Goal: Task Accomplishment & Management: Complete application form

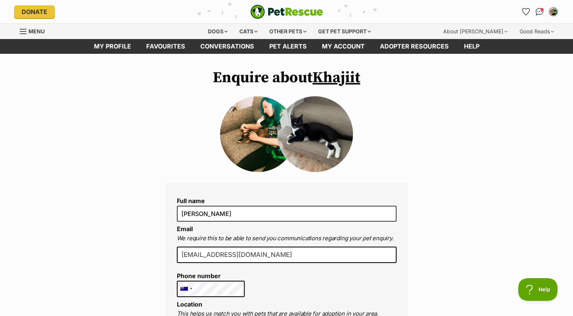
click at [344, 76] on link "Khajiit" at bounding box center [336, 77] width 48 height 19
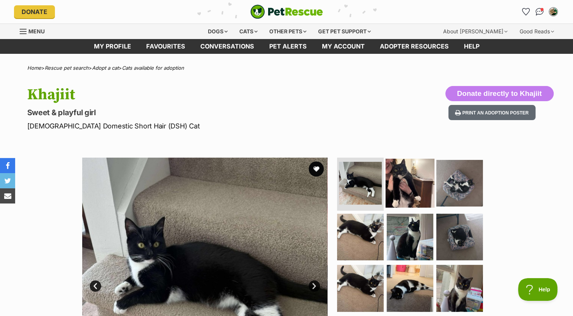
click at [415, 176] on img at bounding box center [409, 183] width 49 height 49
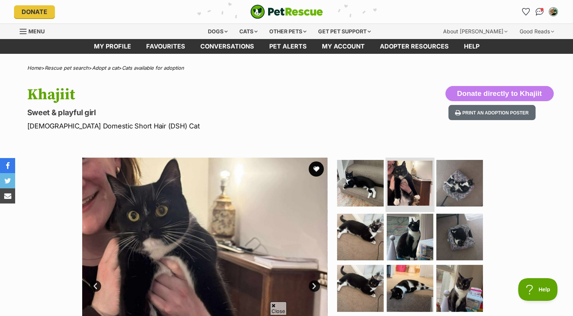
scroll to position [76, 0]
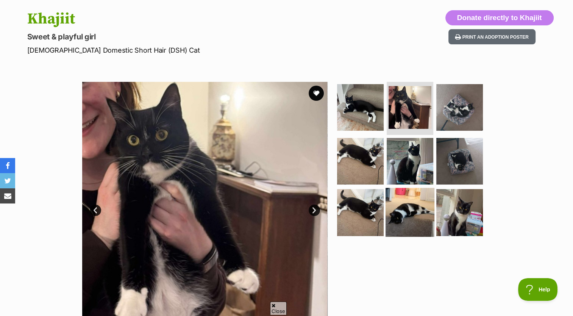
click at [402, 213] on img at bounding box center [409, 212] width 49 height 49
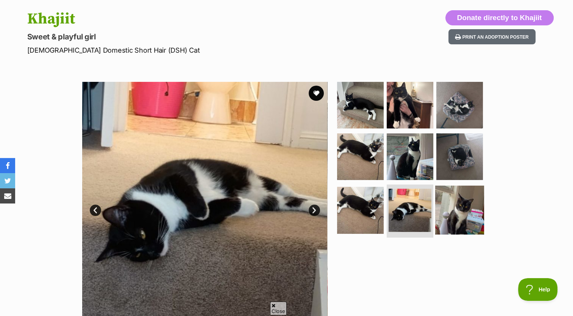
click at [459, 204] on img at bounding box center [459, 210] width 49 height 49
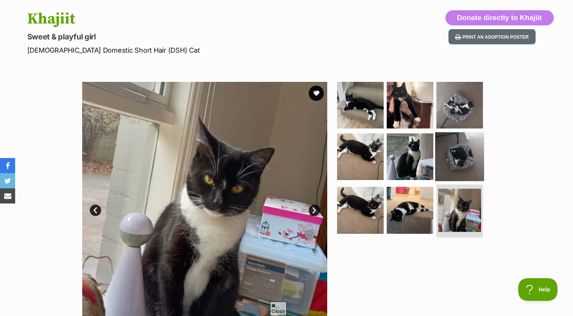
click at [456, 159] on img at bounding box center [459, 156] width 49 height 49
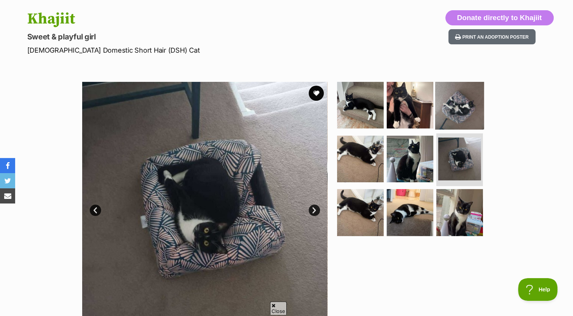
click at [451, 119] on img at bounding box center [459, 105] width 49 height 49
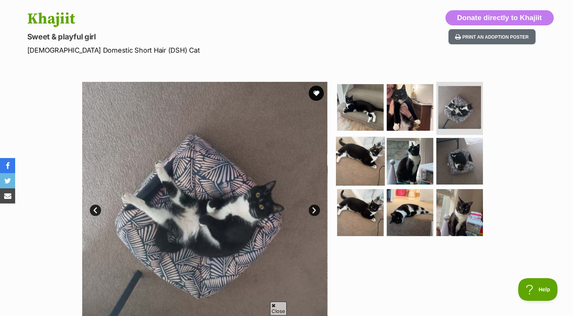
click at [359, 172] on img at bounding box center [360, 160] width 49 height 49
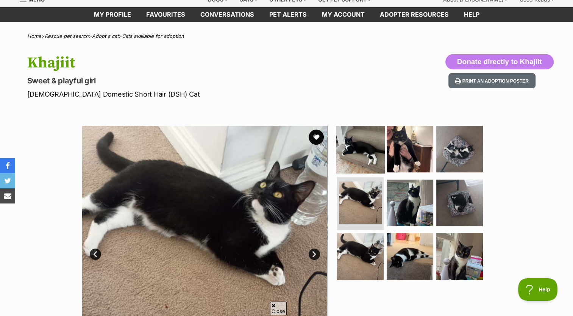
scroll to position [0, 0]
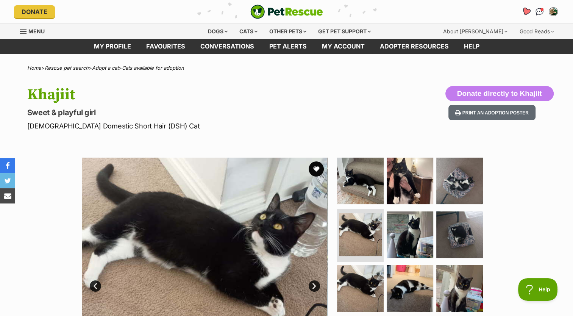
click at [526, 11] on icon "Favourites" at bounding box center [525, 11] width 9 height 9
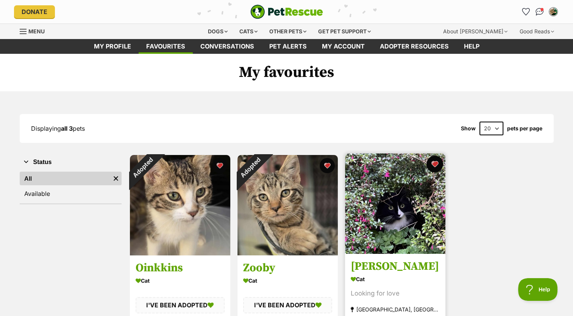
click at [436, 163] on button "favourite" at bounding box center [434, 164] width 17 height 17
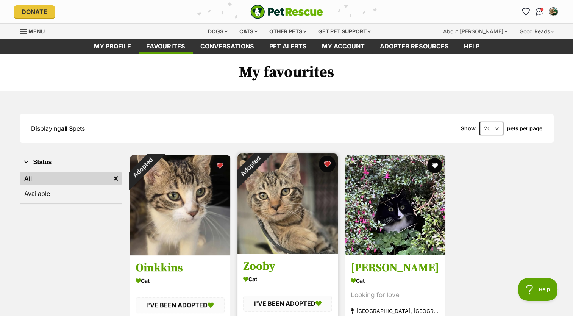
click at [324, 166] on button "favourite" at bounding box center [327, 164] width 17 height 17
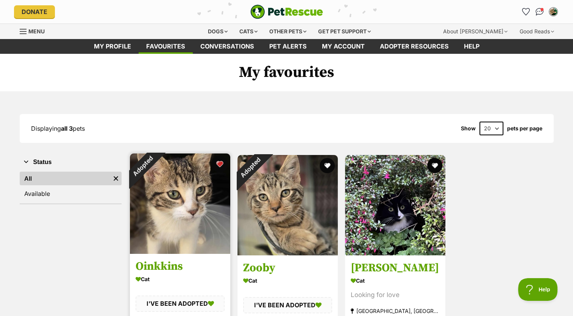
click at [220, 161] on button "favourite" at bounding box center [219, 164] width 17 height 17
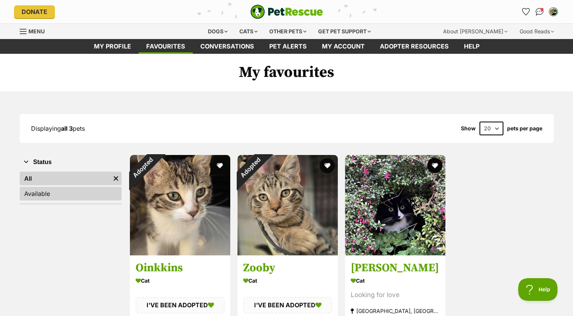
click at [68, 194] on link "Available" at bounding box center [71, 194] width 102 height 14
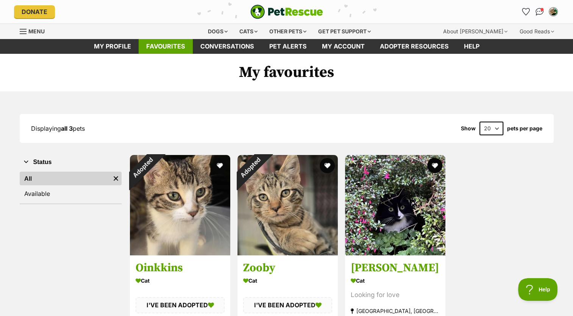
click at [164, 43] on link "Favourites" at bounding box center [166, 46] width 54 height 15
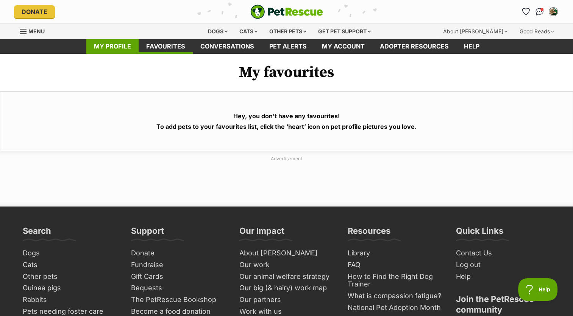
click at [136, 47] on link "My profile" at bounding box center [112, 46] width 52 height 15
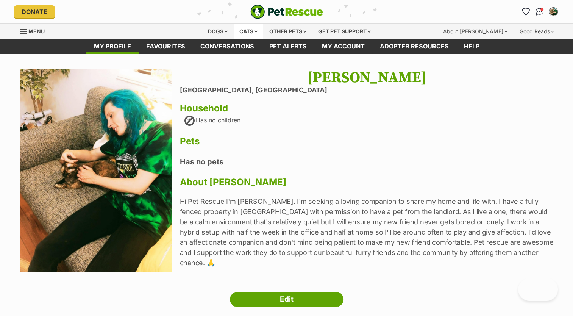
click at [254, 27] on div "Cats" at bounding box center [248, 31] width 29 height 15
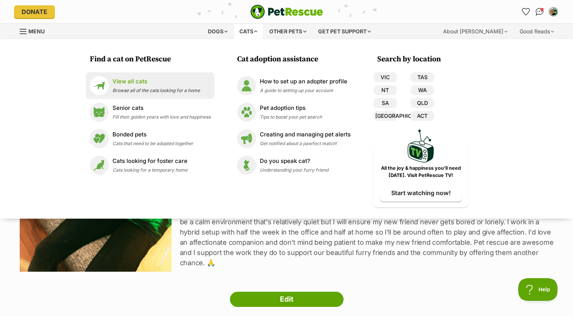
click at [184, 88] on span "Browse all of the cats looking for a home" at bounding box center [155, 90] width 87 height 6
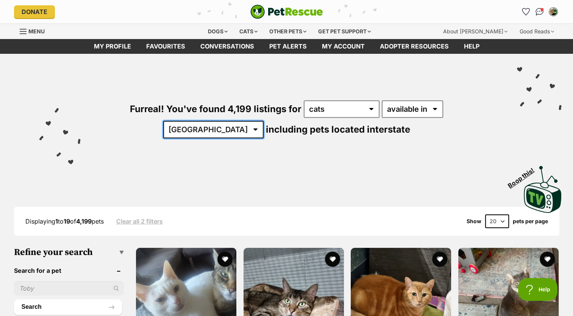
click at [264, 121] on select "Australia ACT NSW NT QLD SA TAS VIC WA" at bounding box center [213, 129] width 100 height 17
select select "VIC"
click at [264, 121] on select "Australia ACT NSW NT QLD SA TAS VIC WA" at bounding box center [213, 129] width 100 height 17
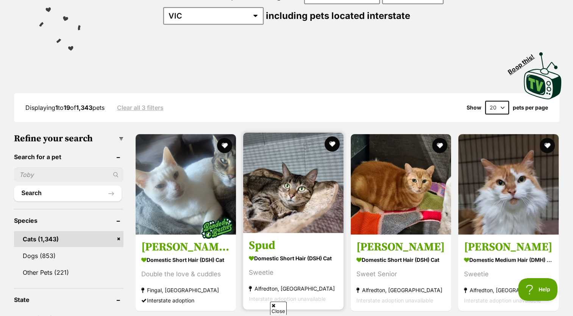
click at [286, 193] on img at bounding box center [293, 183] width 100 height 100
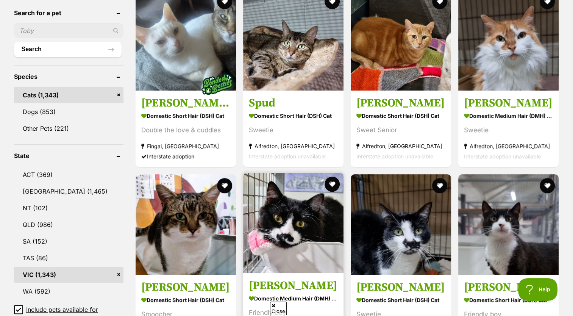
scroll to position [265, 0]
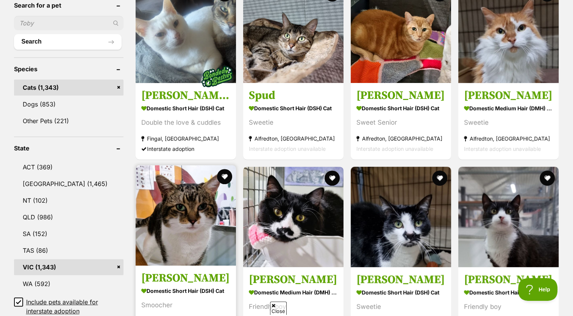
click at [192, 220] on img at bounding box center [186, 215] width 100 height 100
click at [227, 175] on button "favourite" at bounding box center [224, 176] width 17 height 17
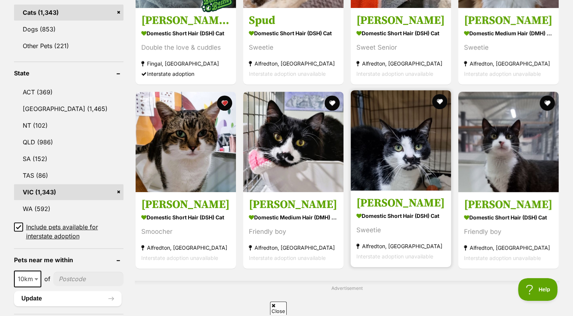
scroll to position [341, 0]
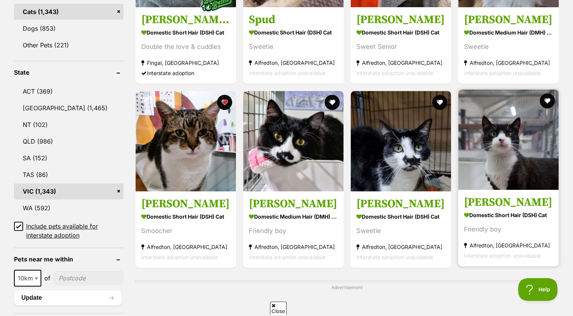
click at [519, 141] on img at bounding box center [508, 139] width 100 height 100
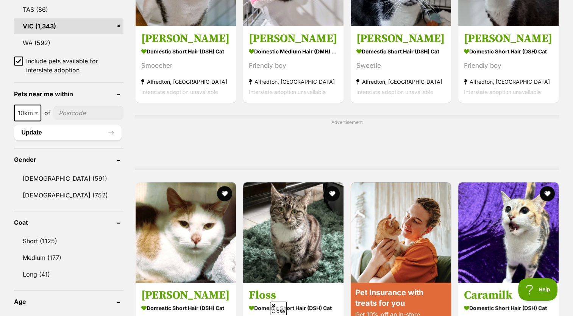
scroll to position [568, 0]
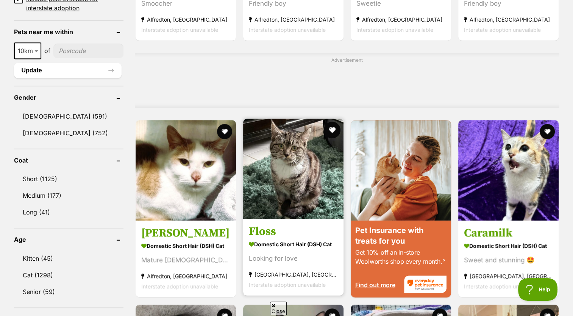
click at [330, 128] on button "favourite" at bounding box center [332, 130] width 17 height 17
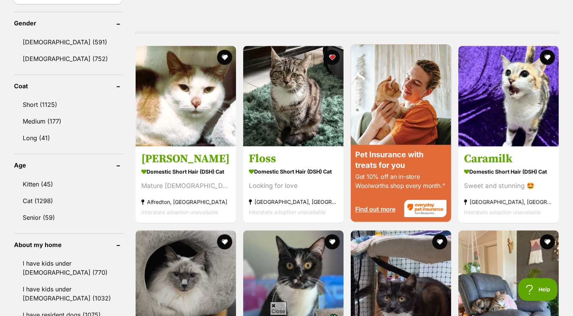
scroll to position [644, 0]
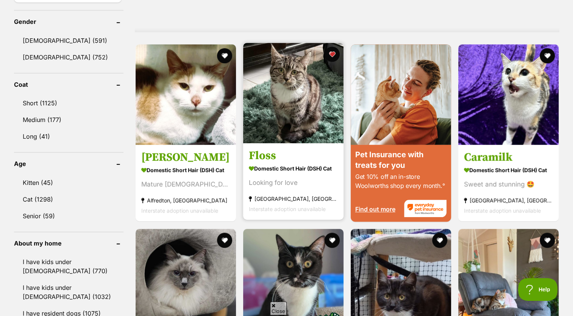
click at [312, 76] on img at bounding box center [293, 93] width 100 height 100
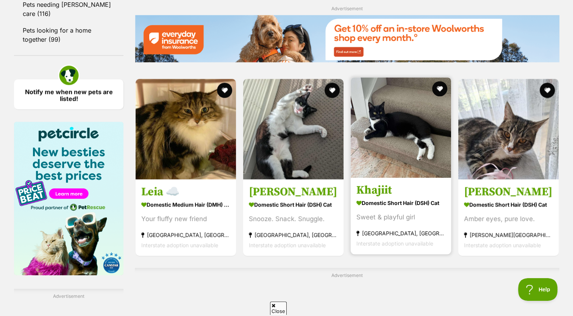
scroll to position [1060, 0]
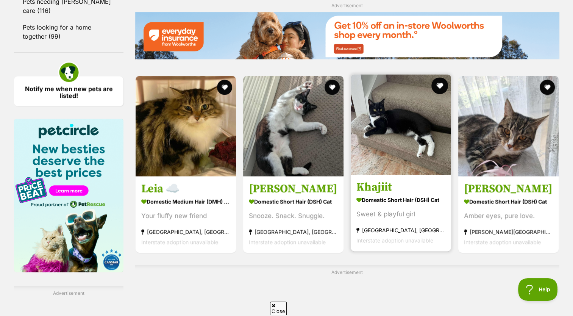
click at [440, 90] on button "favourite" at bounding box center [439, 85] width 17 height 17
click at [412, 128] on img at bounding box center [401, 124] width 100 height 100
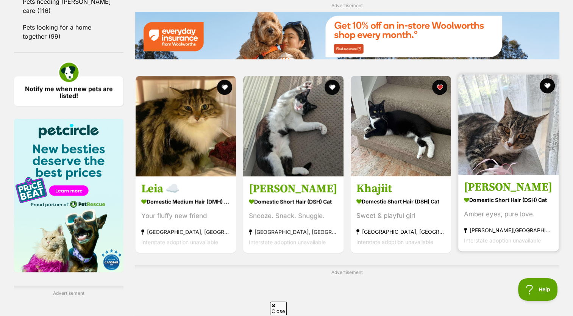
click at [538, 155] on img at bounding box center [508, 124] width 100 height 100
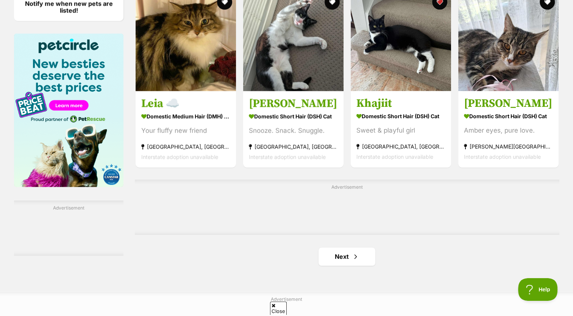
scroll to position [1174, 0]
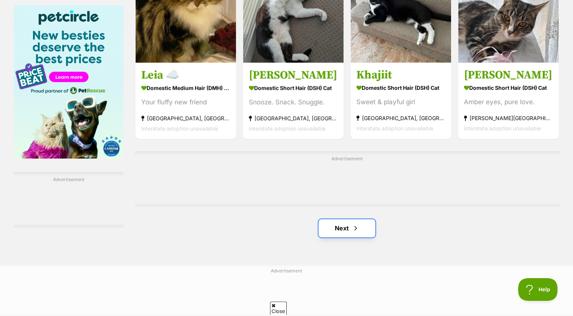
click at [330, 225] on link "Next" at bounding box center [346, 228] width 57 height 18
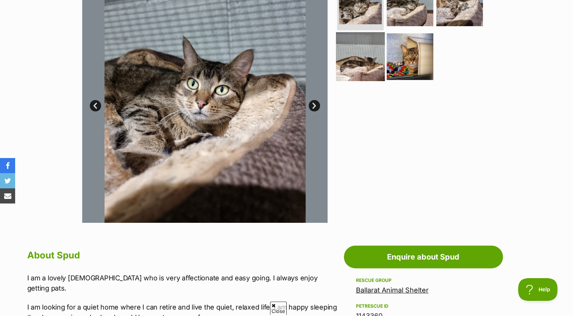
scroll to position [114, 0]
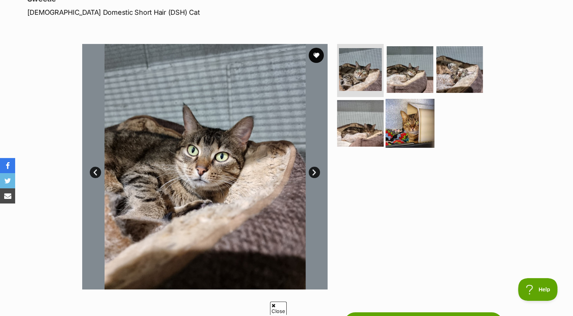
click at [412, 122] on img at bounding box center [409, 122] width 49 height 49
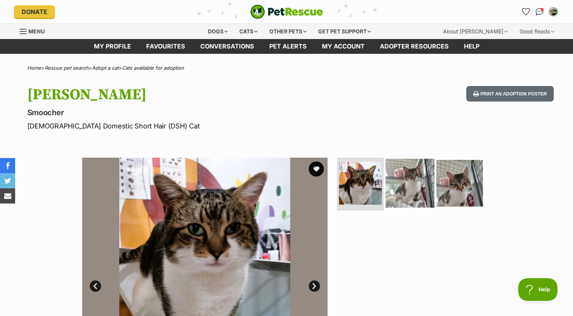
click at [413, 184] on img at bounding box center [409, 183] width 49 height 49
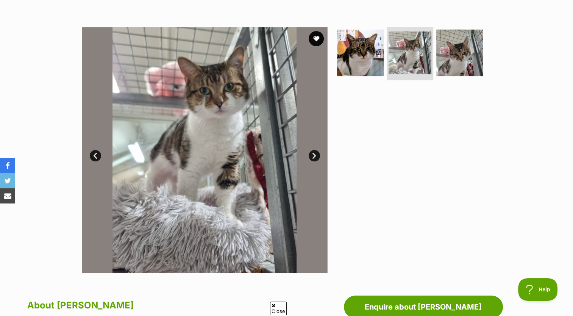
scroll to position [76, 0]
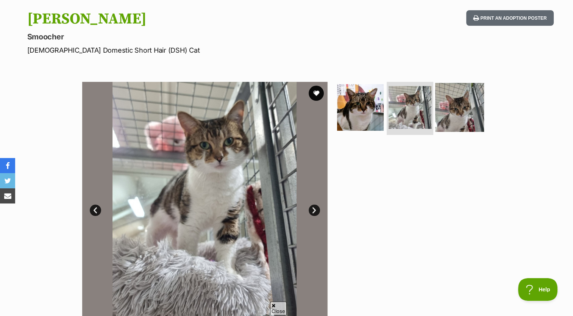
click at [459, 108] on img at bounding box center [459, 107] width 49 height 49
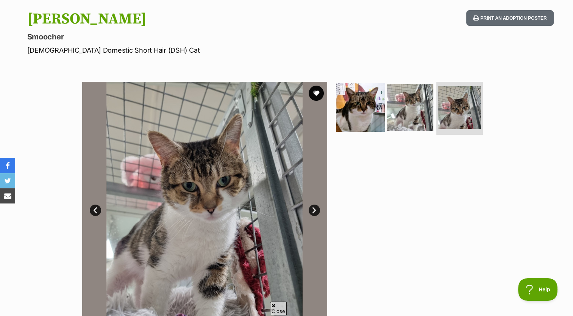
click at [357, 119] on img at bounding box center [360, 107] width 49 height 49
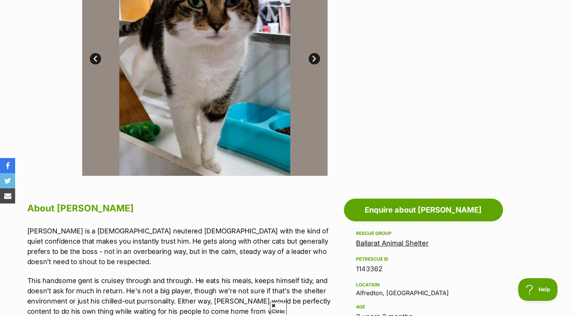
scroll to position [114, 0]
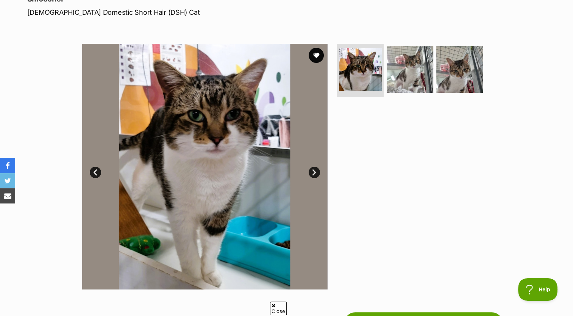
click at [316, 173] on link "Next" at bounding box center [314, 172] width 11 height 11
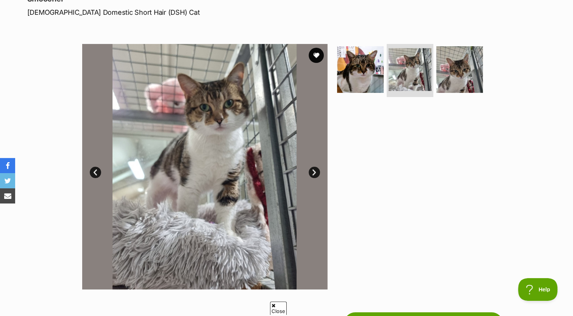
click at [316, 173] on link "Next" at bounding box center [314, 172] width 11 height 11
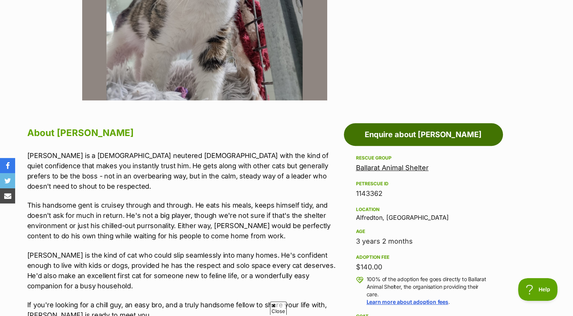
scroll to position [303, 0]
click at [379, 145] on link "Enquire about Francis" at bounding box center [423, 134] width 159 height 23
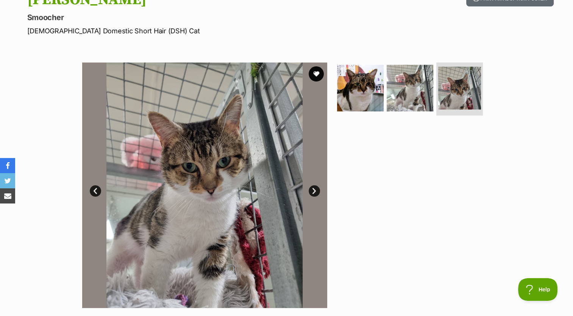
scroll to position [0, 0]
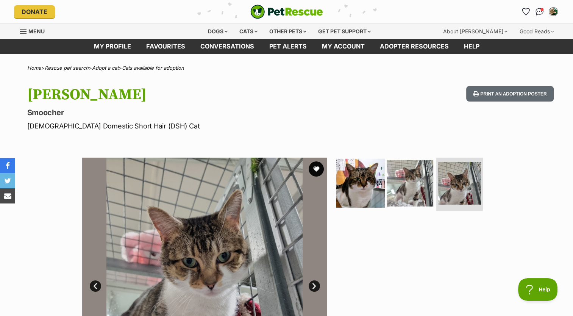
click at [374, 179] on img at bounding box center [360, 183] width 49 height 49
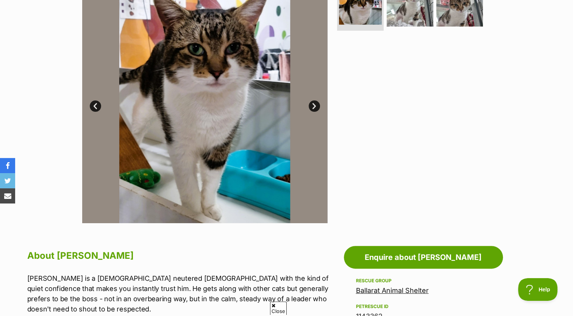
scroll to position [227, 0]
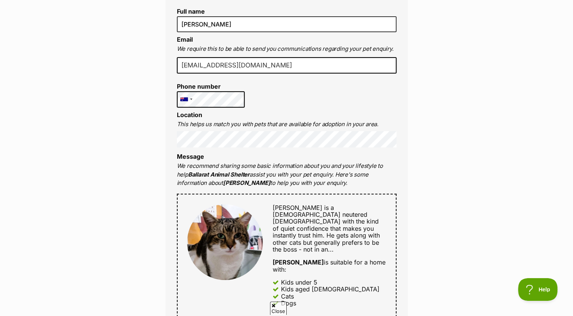
scroll to position [341, 0]
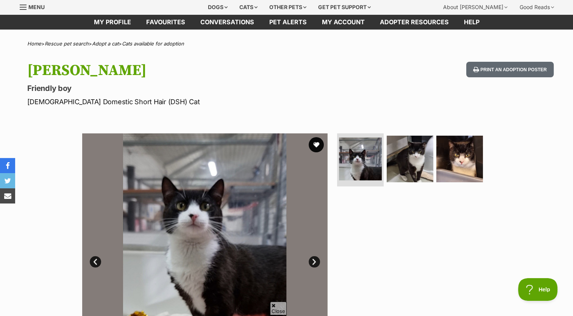
scroll to position [38, 0]
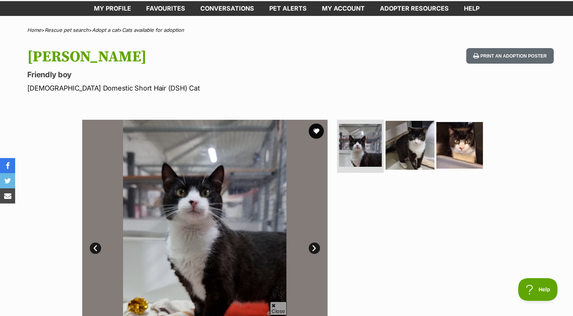
click at [408, 137] on img at bounding box center [409, 145] width 49 height 49
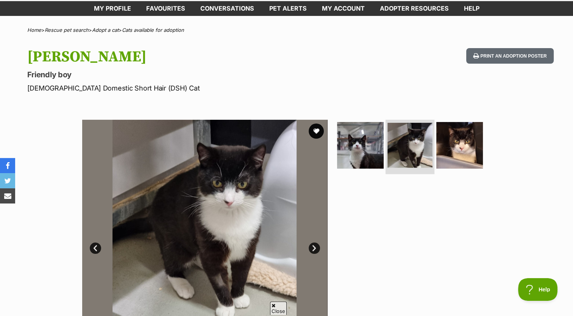
scroll to position [76, 0]
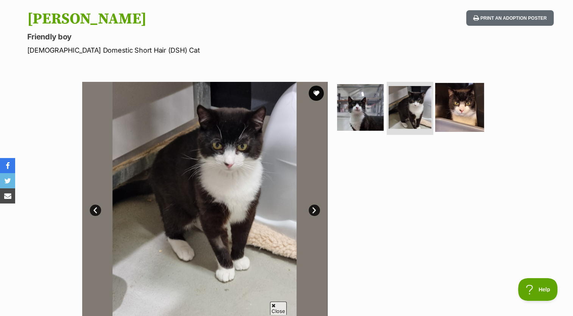
click at [448, 118] on img at bounding box center [459, 107] width 49 height 49
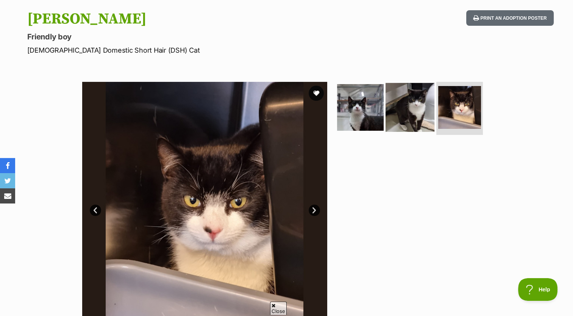
click at [418, 107] on img at bounding box center [409, 107] width 49 height 49
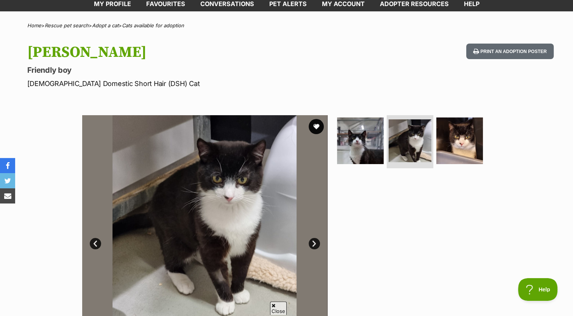
scroll to position [38, 0]
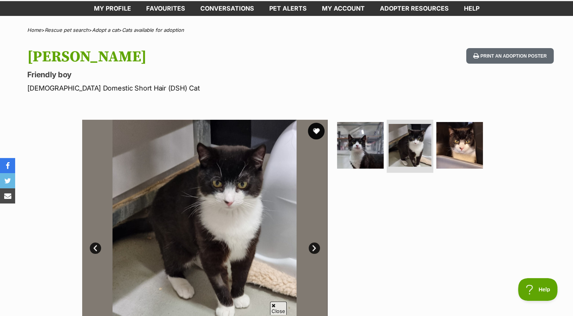
click at [315, 128] on button "favourite" at bounding box center [316, 131] width 17 height 17
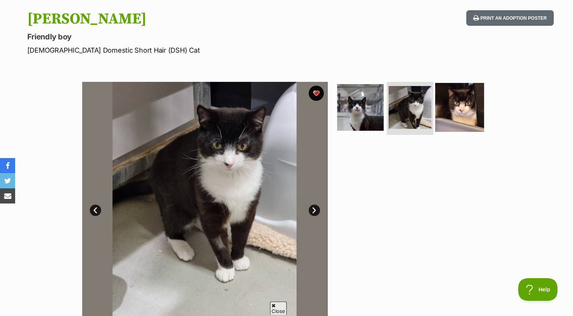
click at [451, 107] on img at bounding box center [459, 107] width 49 height 49
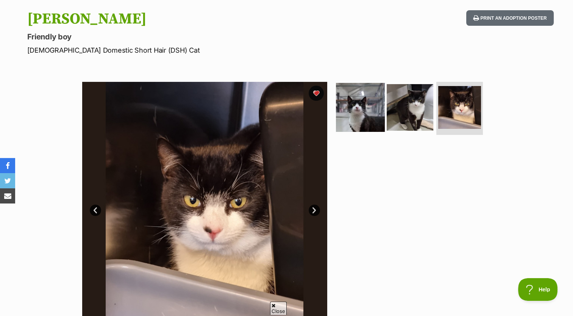
click at [357, 109] on img at bounding box center [360, 107] width 49 height 49
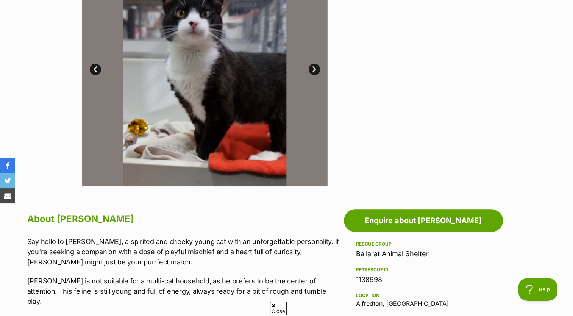
scroll to position [114, 0]
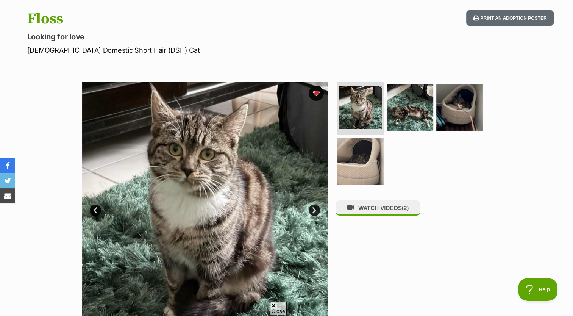
scroll to position [114, 0]
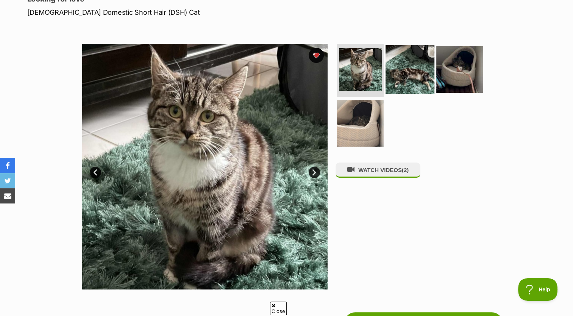
click at [409, 73] on img at bounding box center [409, 69] width 49 height 49
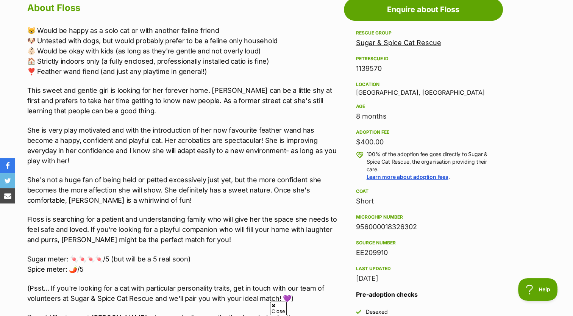
scroll to position [416, 0]
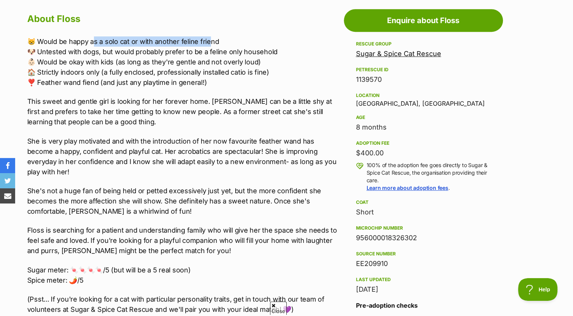
drag, startPoint x: 94, startPoint y: 41, endPoint x: 209, endPoint y: 40, distance: 115.5
click at [209, 40] on p "😸 Would be happy as a solo cat or with another feline friend 🐶 Untested with do…" at bounding box center [183, 61] width 313 height 51
click at [276, 186] on p "She's not a huge fan of being held or petted excessively just yet, but the more…" at bounding box center [183, 201] width 313 height 31
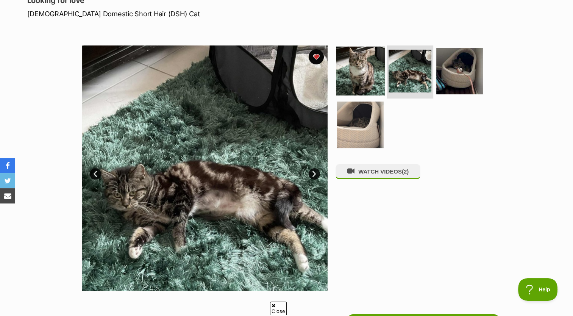
scroll to position [38, 0]
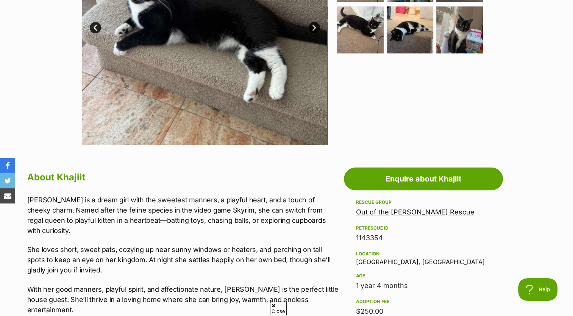
scroll to position [303, 0]
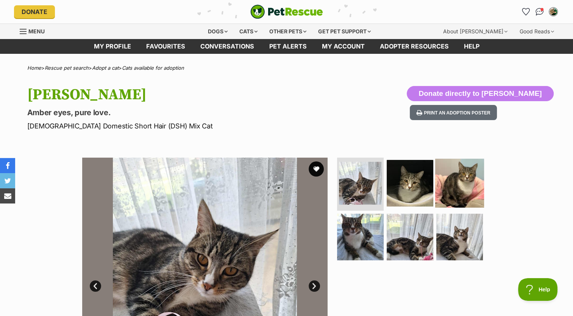
click at [462, 181] on img at bounding box center [459, 183] width 49 height 49
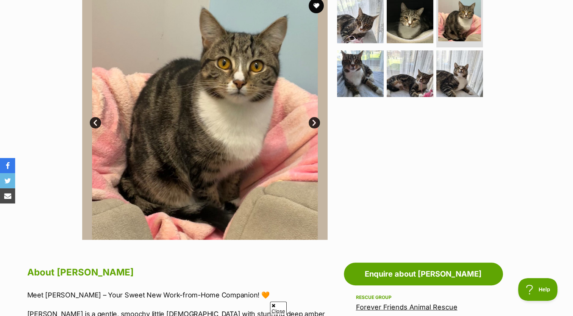
scroll to position [151, 0]
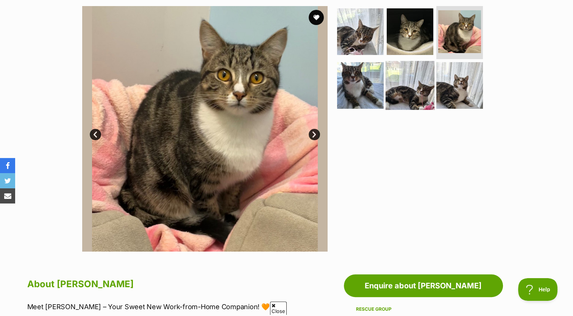
click at [403, 86] on img at bounding box center [409, 85] width 49 height 49
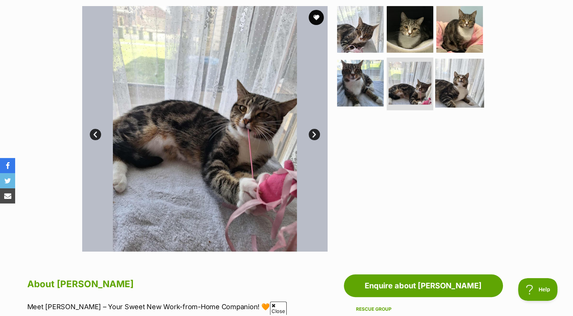
click at [444, 92] on img at bounding box center [459, 82] width 49 height 49
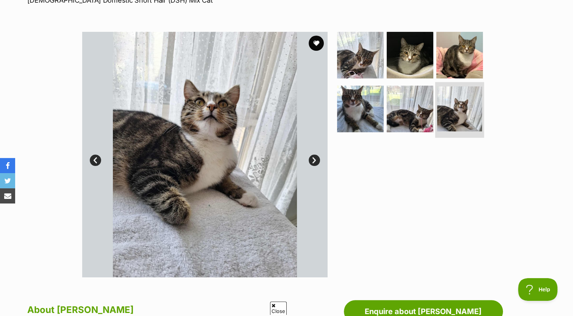
scroll to position [76, 0]
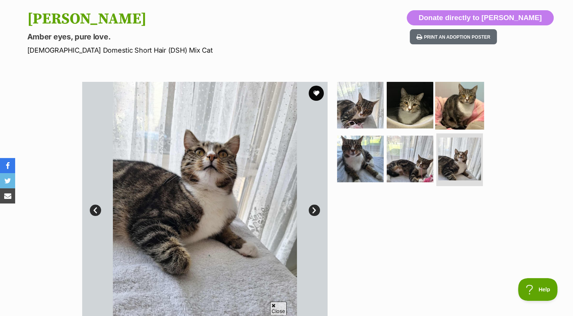
click at [464, 92] on img at bounding box center [459, 105] width 49 height 49
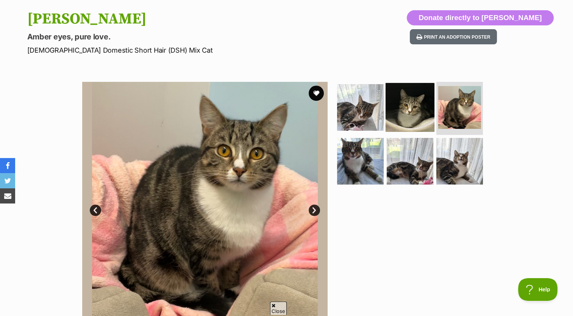
click at [413, 98] on img at bounding box center [409, 107] width 49 height 49
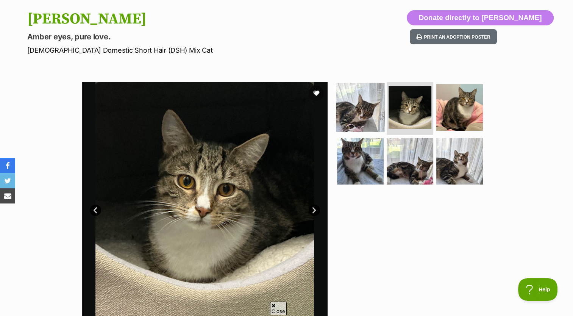
click at [367, 103] on img at bounding box center [360, 107] width 49 height 49
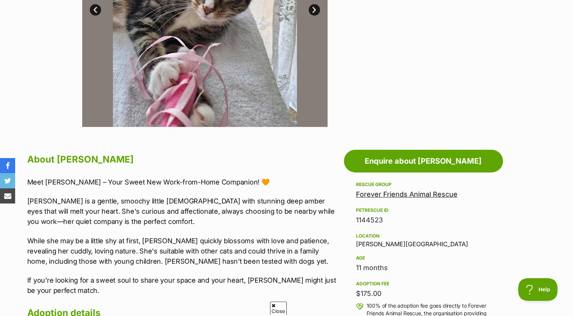
scroll to position [303, 0]
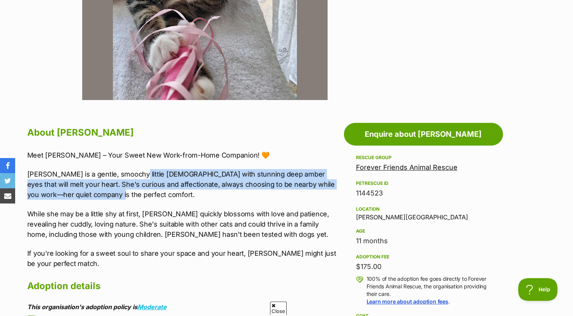
drag, startPoint x: 126, startPoint y: 174, endPoint x: 258, endPoint y: 190, distance: 133.1
click at [258, 190] on p "Rosie is a gentle, smoochy little lady with stunning deep amber eyes that will …" at bounding box center [183, 184] width 313 height 31
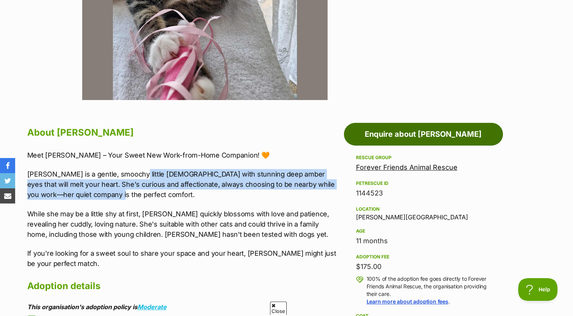
click at [461, 131] on link "Enquire about Rosie" at bounding box center [423, 134] width 159 height 23
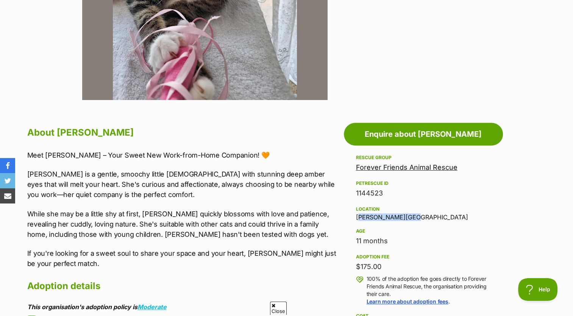
drag, startPoint x: 354, startPoint y: 217, endPoint x: 426, endPoint y: 214, distance: 72.0
click at [426, 214] on aside "Rescue group Forever Friends Animal Rescue PetRescue ID 1144523 Location Whitti…" at bounding box center [423, 318] width 159 height 331
copy div "Whittington, VIC"
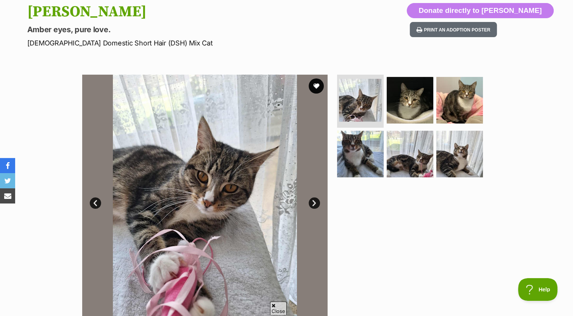
scroll to position [0, 0]
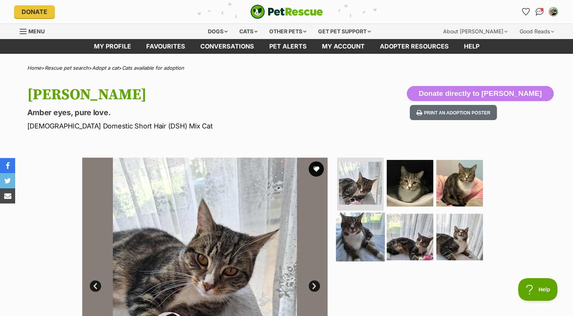
click at [342, 228] on img at bounding box center [360, 236] width 49 height 49
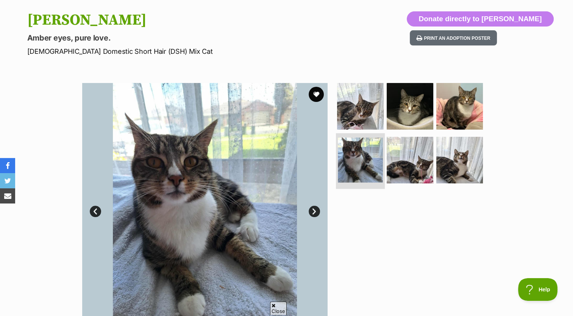
scroll to position [76, 0]
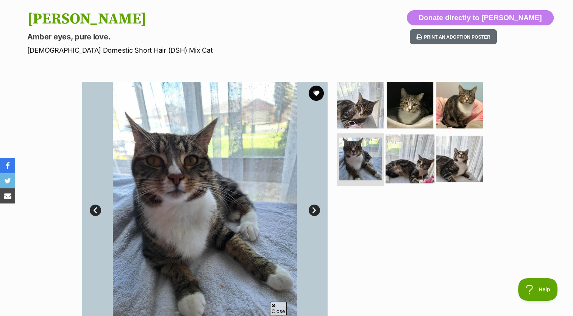
click at [408, 145] on img at bounding box center [409, 158] width 49 height 49
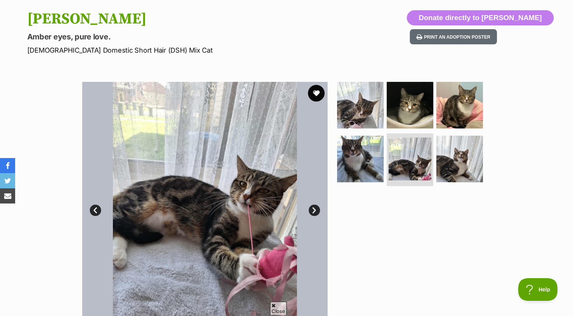
click at [317, 95] on button "favourite" at bounding box center [316, 93] width 17 height 17
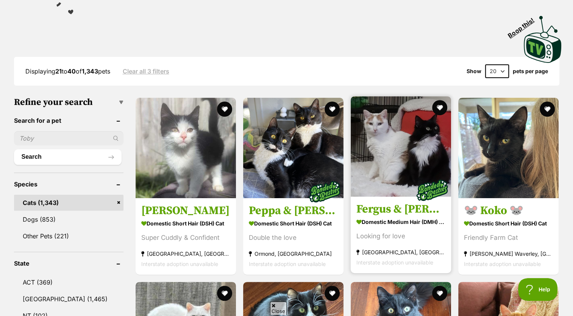
scroll to position [151, 0]
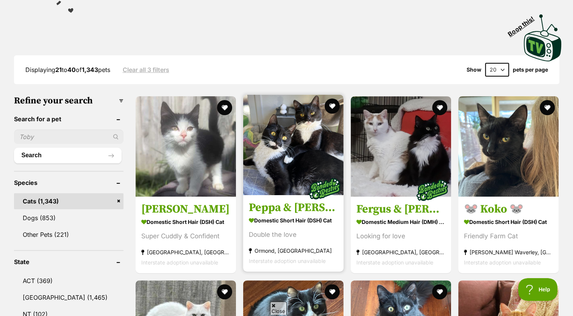
click at [321, 139] on img at bounding box center [293, 145] width 100 height 100
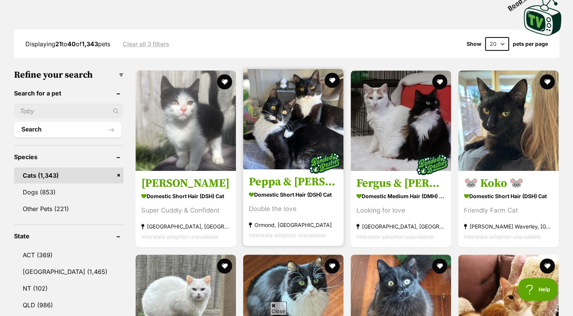
scroll to position [265, 0]
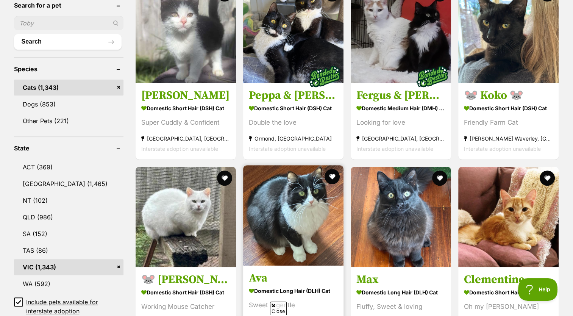
click at [313, 209] on img at bounding box center [293, 215] width 100 height 100
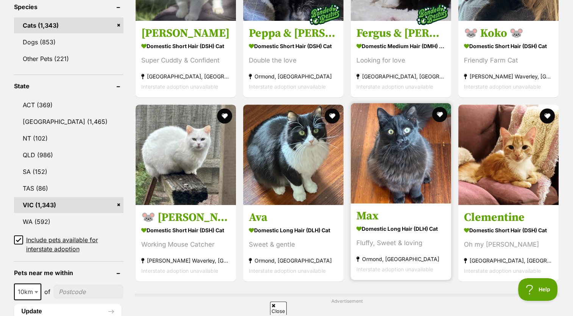
scroll to position [379, 0]
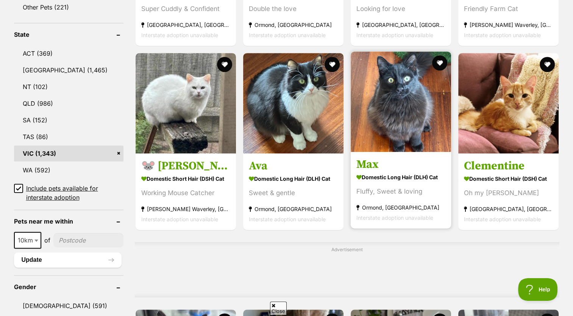
click at [401, 129] on img at bounding box center [401, 101] width 100 height 100
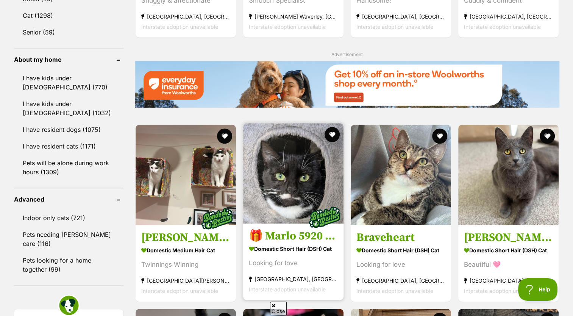
scroll to position [871, 0]
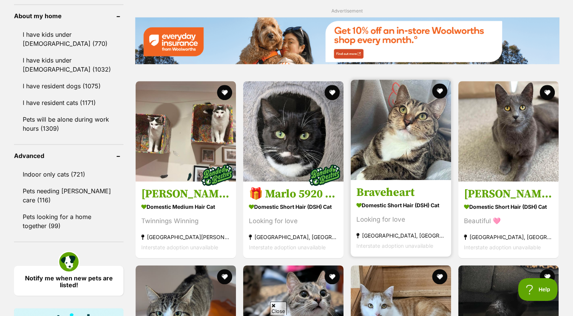
click at [404, 154] on img at bounding box center [401, 130] width 100 height 100
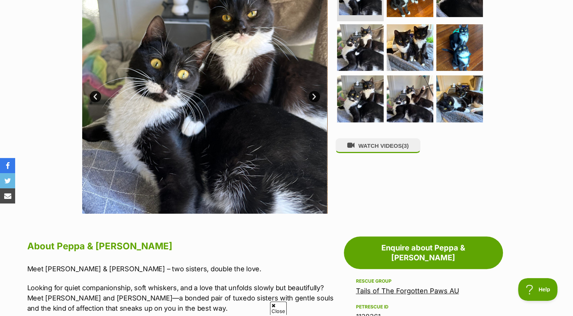
scroll to position [151, 0]
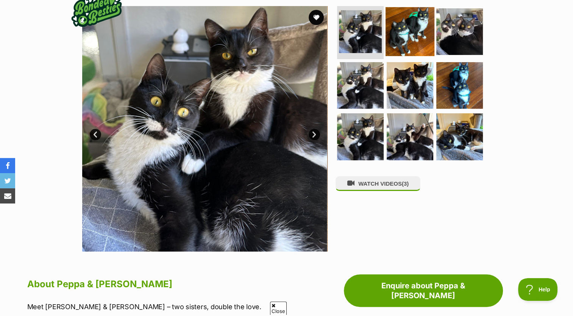
click at [412, 37] on img at bounding box center [409, 31] width 49 height 49
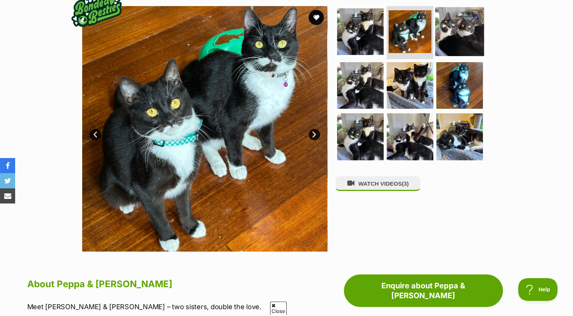
click at [445, 31] on img at bounding box center [459, 31] width 49 height 49
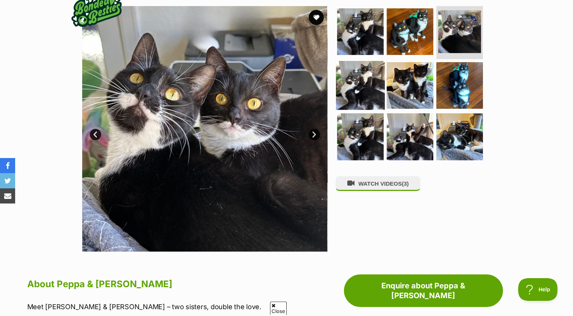
click at [363, 75] on img at bounding box center [360, 85] width 49 height 49
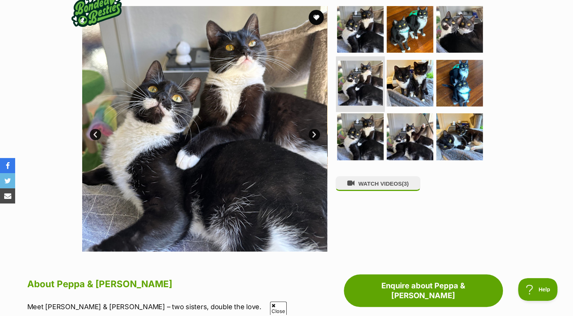
click at [383, 74] on li at bounding box center [360, 84] width 49 height 56
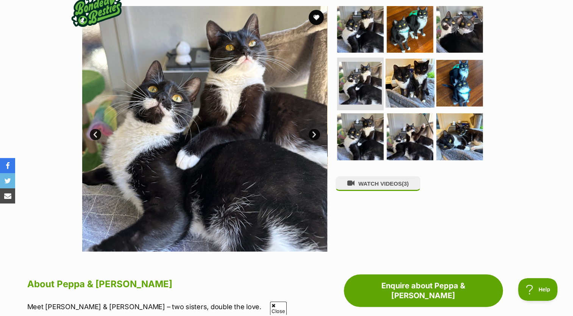
click at [418, 80] on img at bounding box center [409, 82] width 49 height 49
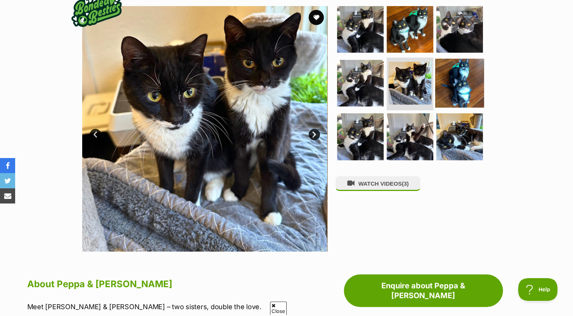
click at [448, 81] on img at bounding box center [459, 82] width 49 height 49
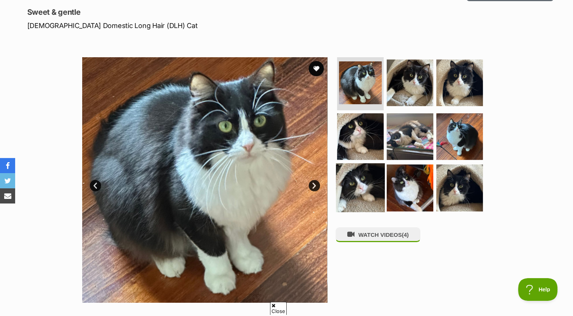
scroll to position [114, 0]
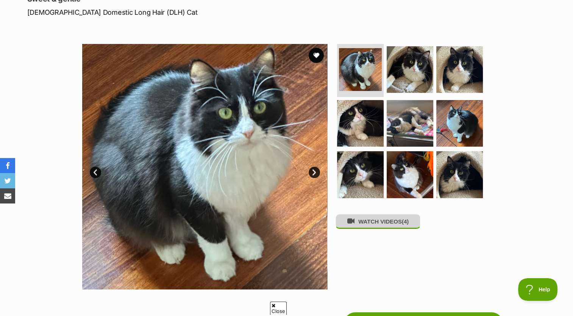
click at [377, 225] on button "WATCH VIDEOS (4)" at bounding box center [377, 221] width 85 height 15
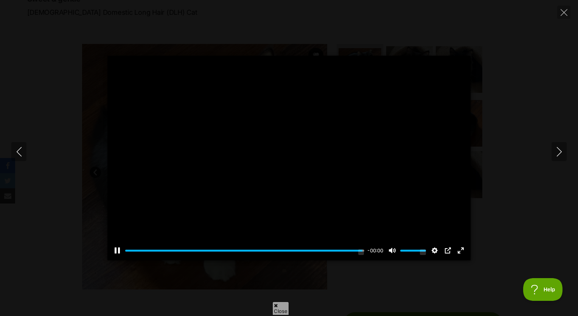
type input "100"
click at [558, 155] on icon "Next" at bounding box center [559, 151] width 5 height 9
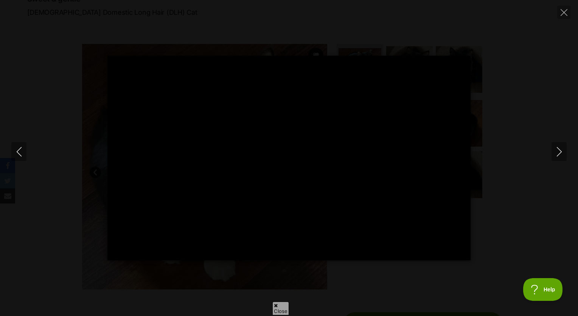
click at [354, 302] on div "Pause Play % buffered 00:21 -00:22 Unmute Mute Disable captions Enable captions…" at bounding box center [289, 158] width 578 height 316
type input "32.95"
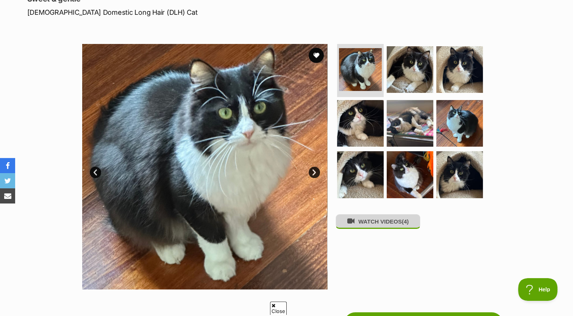
click at [371, 220] on button "WATCH VIDEOS (4)" at bounding box center [377, 221] width 85 height 15
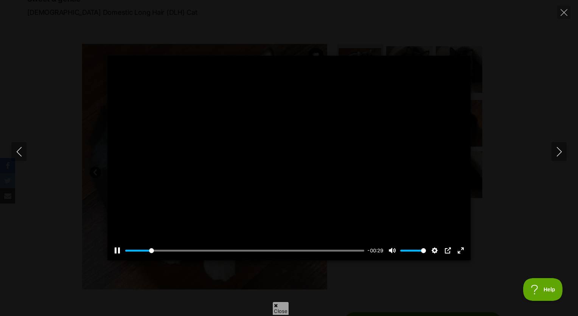
type input "11.01"
type input "0.65"
type input "11.79"
type input "0.65"
click at [416, 249] on input "Volume" at bounding box center [414, 250] width 26 height 7
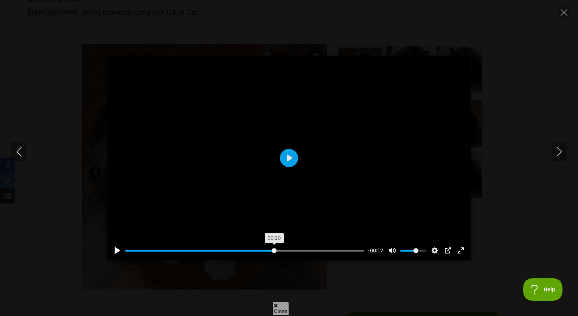
click at [274, 249] on input "Seek" at bounding box center [244, 250] width 239 height 7
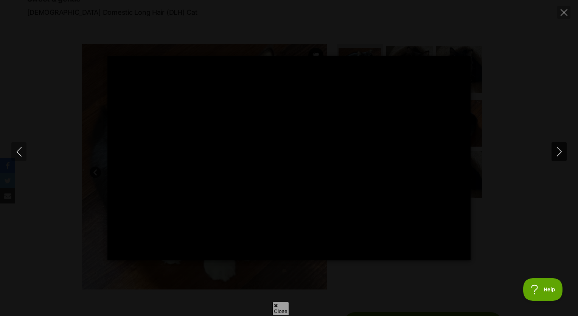
click at [561, 150] on icon "Next" at bounding box center [559, 151] width 9 height 9
type input "98.18"
click at [370, 284] on div "Pause Play % buffered 00:32 -00:16 Unmute Mute Disable captions Enable captions…" at bounding box center [289, 158] width 578 height 316
type input "50.57"
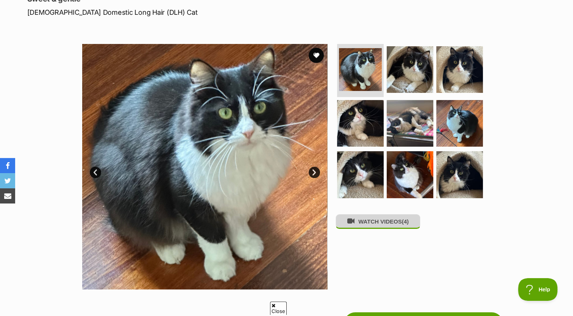
click at [407, 225] on span "(4)" at bounding box center [405, 221] width 7 height 6
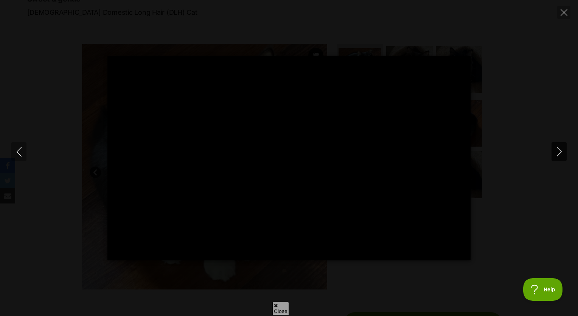
click at [562, 157] on button "Next" at bounding box center [559, 151] width 15 height 19
type input "3.56"
click at [562, 157] on button "Next" at bounding box center [559, 151] width 15 height 19
type input "0.06"
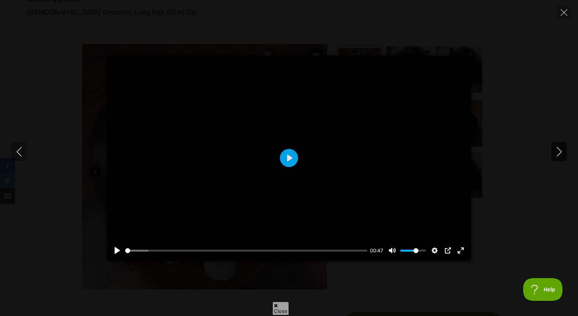
click at [562, 157] on button "Next" at bounding box center [559, 151] width 15 height 19
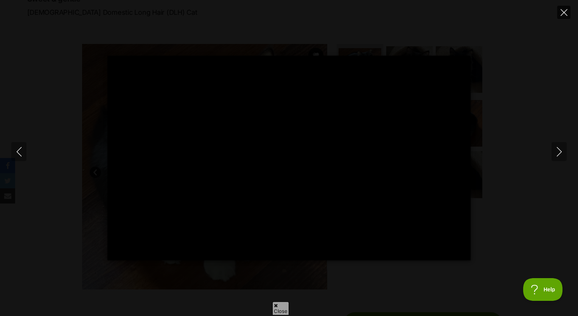
click at [564, 16] on button "Close" at bounding box center [564, 12] width 13 height 13
type input "7.11"
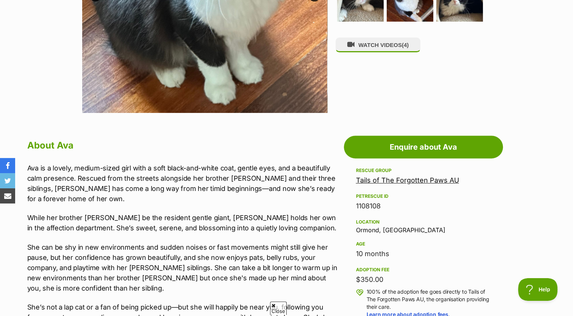
scroll to position [303, 0]
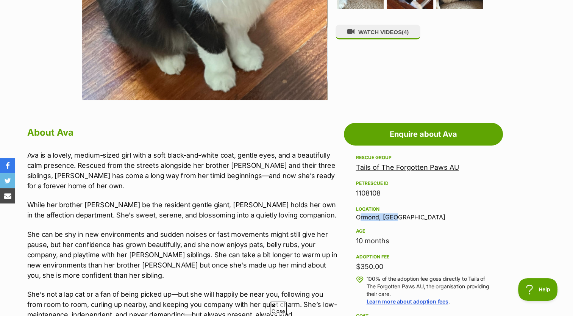
drag, startPoint x: 356, startPoint y: 216, endPoint x: 404, endPoint y: 220, distance: 48.6
click at [404, 220] on div "Location Ormond, VIC" at bounding box center [423, 212] width 135 height 16
drag, startPoint x: 404, startPoint y: 220, endPoint x: 384, endPoint y: 213, distance: 21.3
drag, startPoint x: 384, startPoint y: 213, endPoint x: 222, endPoint y: 236, distance: 164.1
click at [222, 236] on p "She can be shy in new environments and sudden noises or fast movements might st…" at bounding box center [183, 254] width 313 height 51
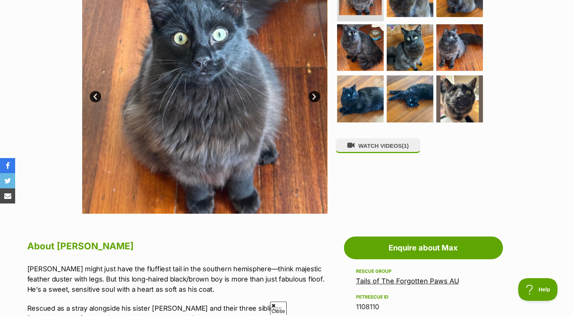
scroll to position [189, 0]
click at [404, 147] on button "WATCH VIDEOS (1)" at bounding box center [377, 145] width 85 height 15
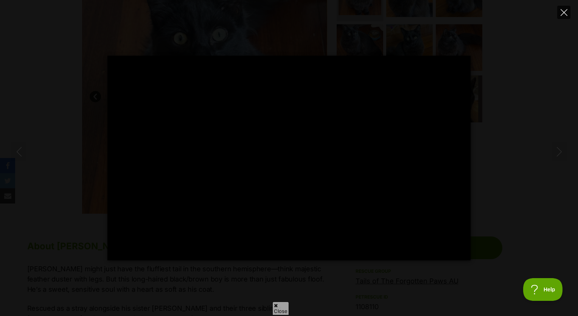
click at [560, 16] on button "Close" at bounding box center [564, 12] width 13 height 13
type input "35.42"
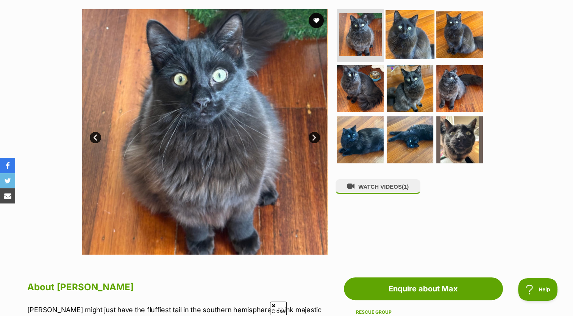
scroll to position [76, 0]
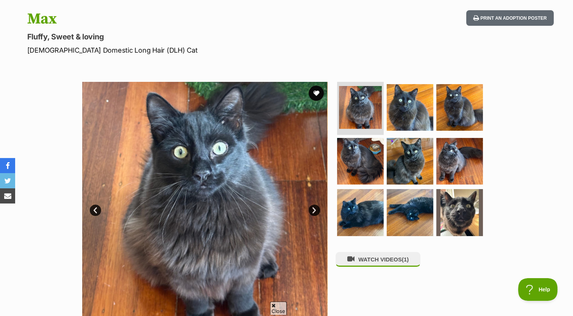
click at [383, 105] on ul at bounding box center [412, 161] width 155 height 159
click at [403, 110] on img at bounding box center [409, 107] width 49 height 49
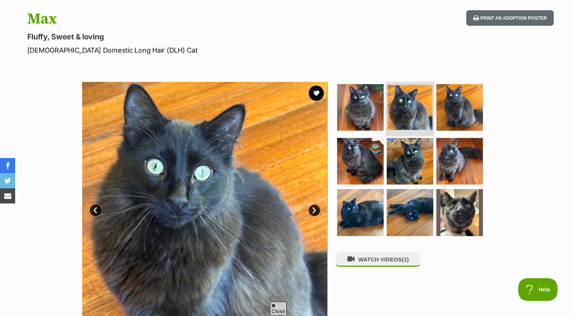
click at [422, 114] on img at bounding box center [409, 107] width 45 height 45
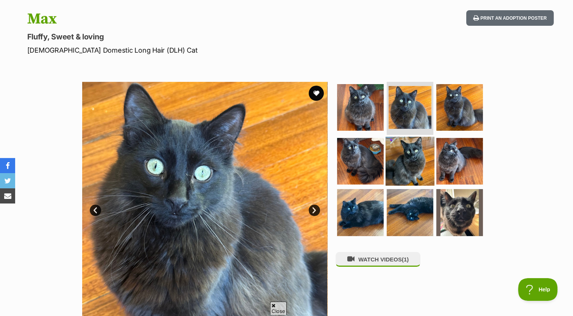
click at [424, 171] on img at bounding box center [409, 160] width 49 height 49
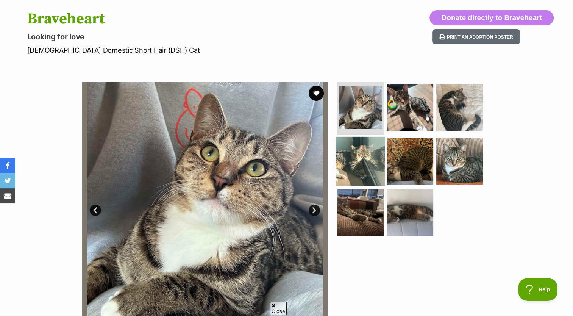
click at [353, 151] on img at bounding box center [360, 160] width 49 height 49
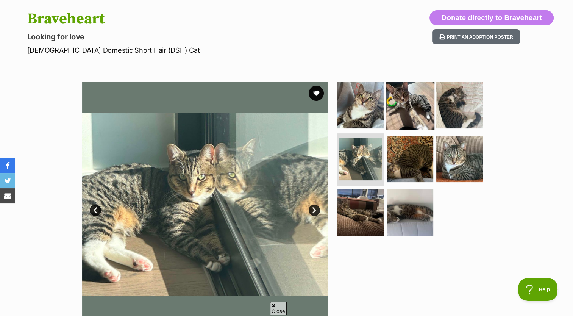
click at [420, 103] on img at bounding box center [409, 105] width 49 height 49
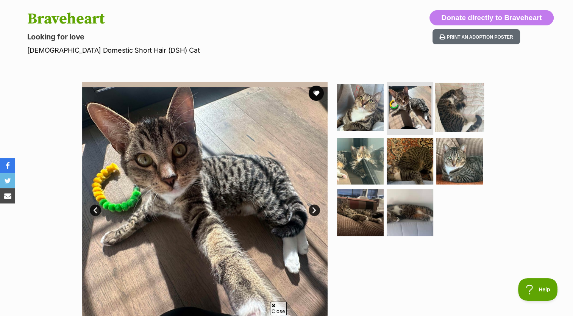
click at [443, 104] on img at bounding box center [459, 107] width 49 height 49
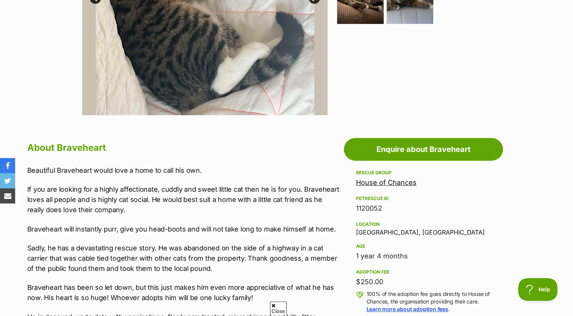
scroll to position [379, 0]
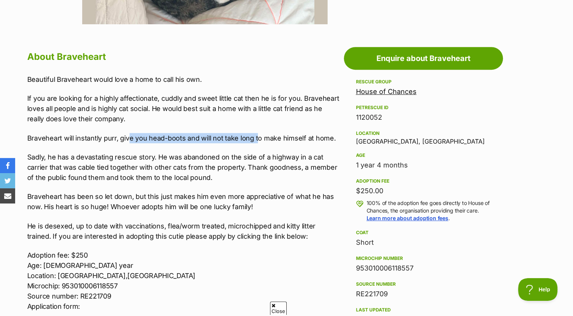
drag, startPoint x: 129, startPoint y: 134, endPoint x: 257, endPoint y: 137, distance: 128.8
click at [257, 137] on p "Braveheart will instantly purr, give you head-boots and will not take long to m…" at bounding box center [183, 138] width 313 height 10
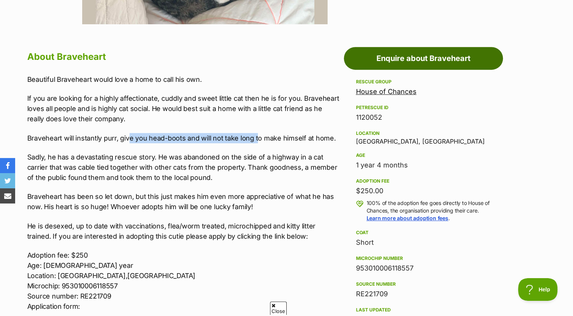
click at [419, 64] on link "Enquire about Braveheart" at bounding box center [423, 58] width 159 height 23
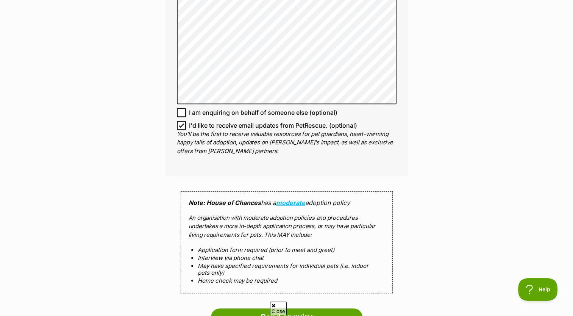
scroll to position [681, 0]
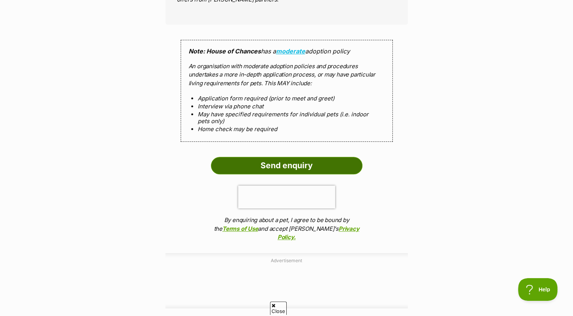
click at [270, 167] on input "Send enquiry" at bounding box center [286, 165] width 151 height 17
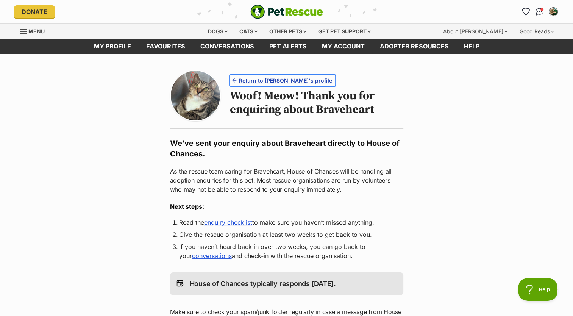
click at [266, 79] on span "Return to [PERSON_NAME]'s profile" at bounding box center [285, 80] width 93 height 8
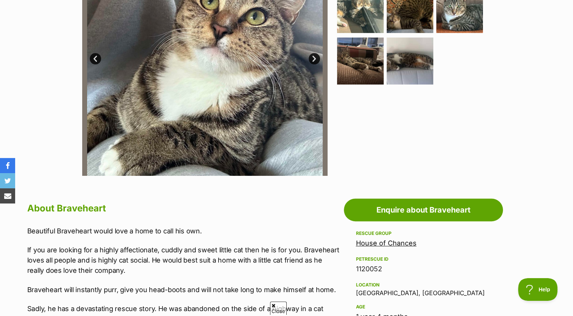
scroll to position [151, 0]
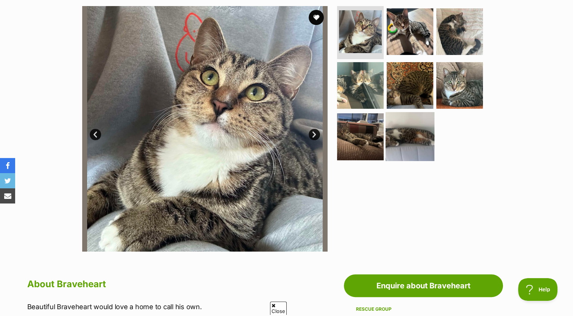
click at [407, 137] on img at bounding box center [409, 136] width 49 height 49
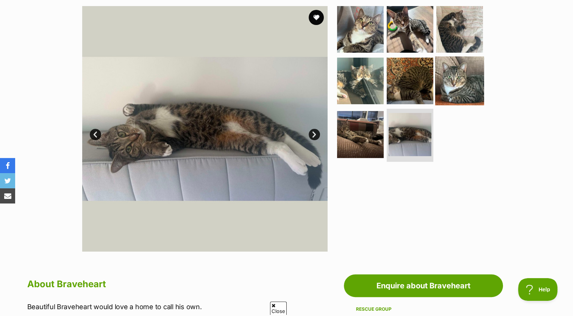
click at [457, 90] on img at bounding box center [459, 80] width 49 height 49
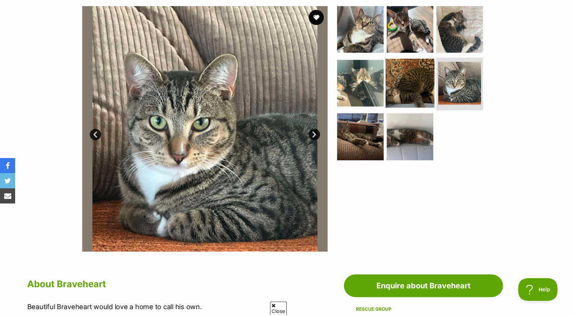
click at [421, 84] on img at bounding box center [409, 82] width 49 height 49
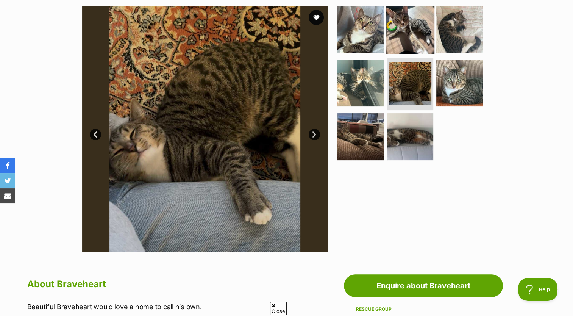
click at [419, 27] on img at bounding box center [409, 29] width 49 height 49
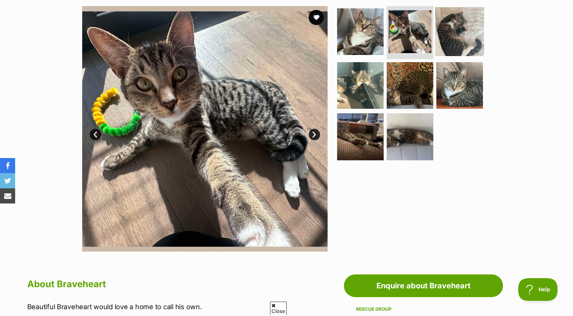
click at [449, 34] on img at bounding box center [459, 31] width 49 height 49
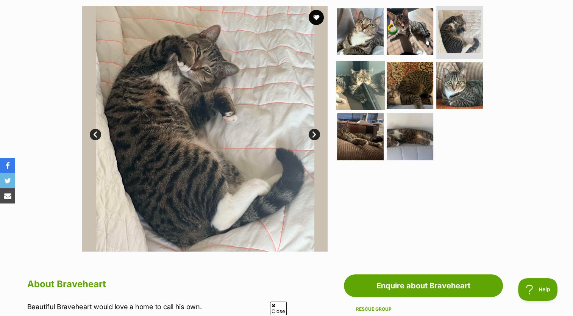
click at [352, 80] on img at bounding box center [360, 85] width 49 height 49
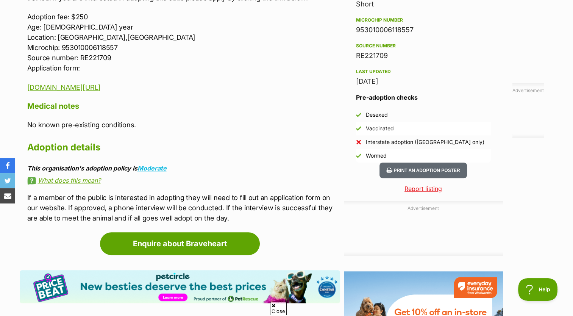
scroll to position [681, 0]
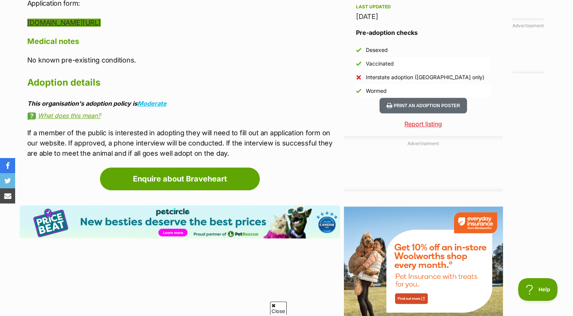
click at [101, 25] on link "[DOMAIN_NAME][URL]" at bounding box center [63, 23] width 73 height 8
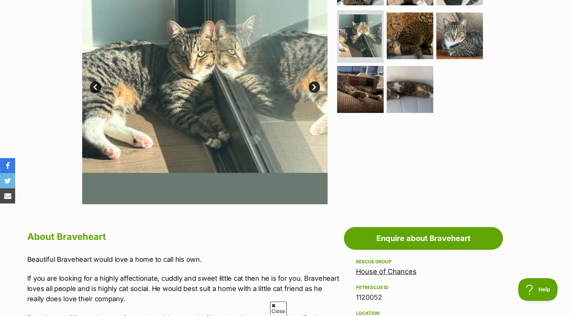
scroll to position [151, 0]
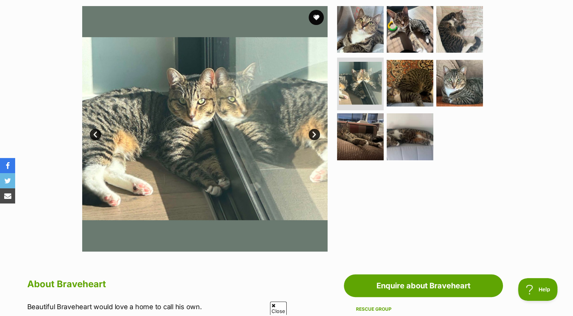
click at [317, 134] on link "Next" at bounding box center [314, 134] width 11 height 11
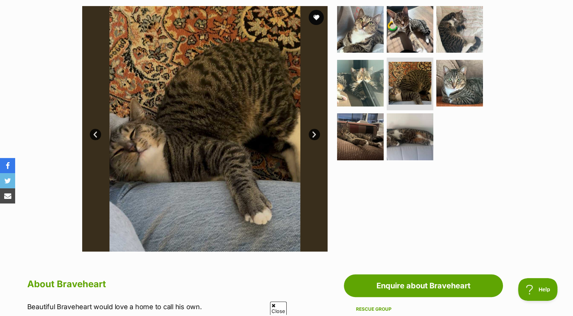
click at [317, 134] on link "Next" at bounding box center [314, 134] width 11 height 11
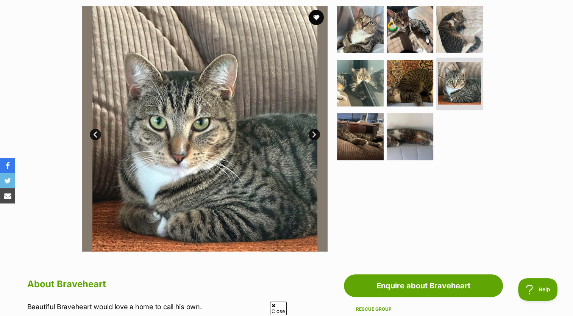
click at [317, 134] on link "Next" at bounding box center [314, 134] width 11 height 11
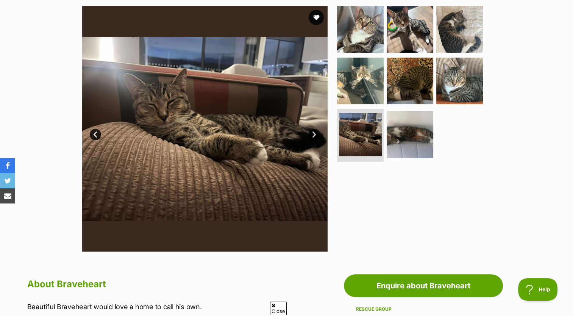
click at [317, 134] on link "Next" at bounding box center [314, 134] width 11 height 11
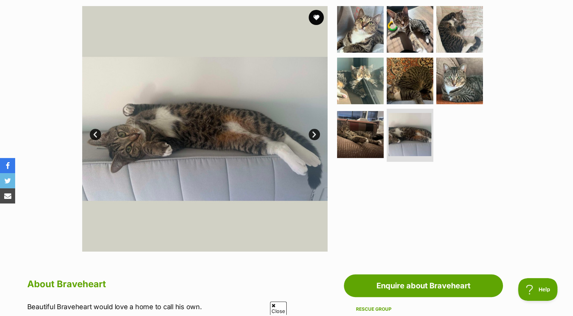
click at [317, 134] on link "Next" at bounding box center [314, 134] width 11 height 11
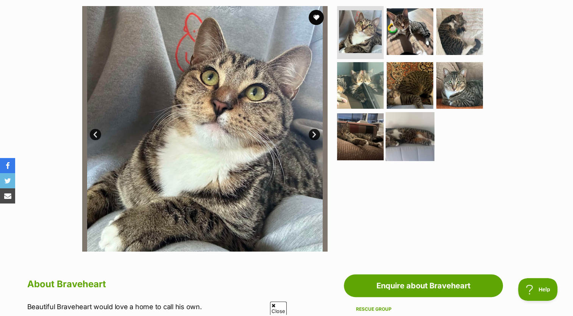
click at [406, 125] on img at bounding box center [409, 136] width 49 height 49
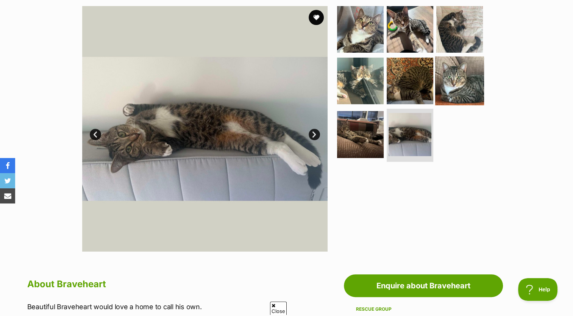
click at [467, 88] on img at bounding box center [459, 80] width 49 height 49
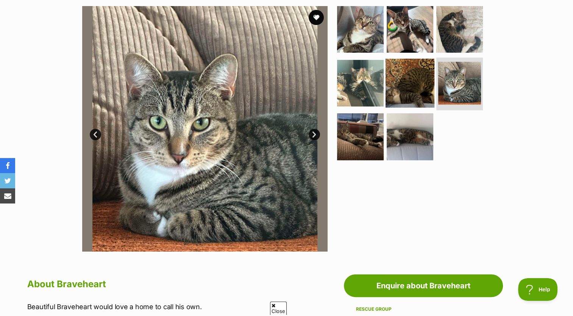
click at [421, 80] on img at bounding box center [409, 82] width 49 height 49
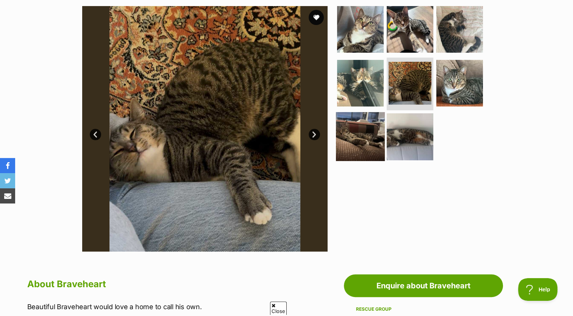
click at [370, 123] on img at bounding box center [360, 136] width 49 height 49
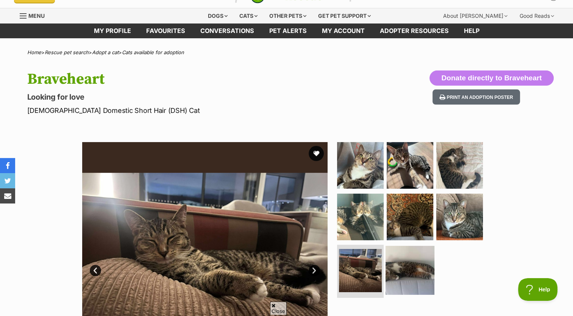
scroll to position [0, 0]
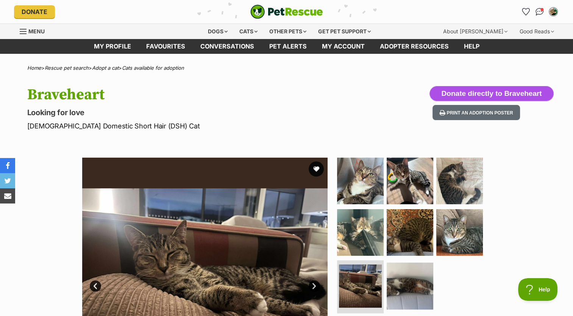
click at [497, 92] on button "Donate directly to Braveheart" at bounding box center [491, 93] width 124 height 15
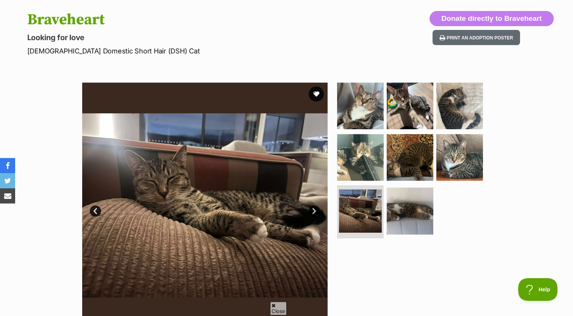
scroll to position [76, 0]
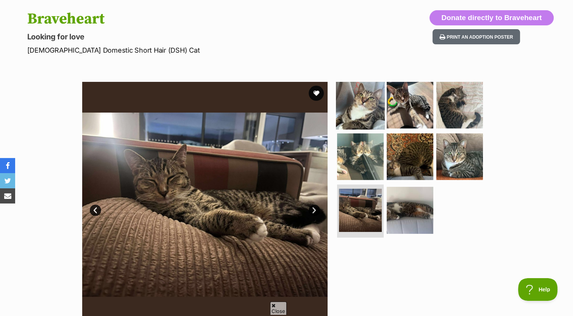
click at [375, 103] on img at bounding box center [360, 105] width 49 height 49
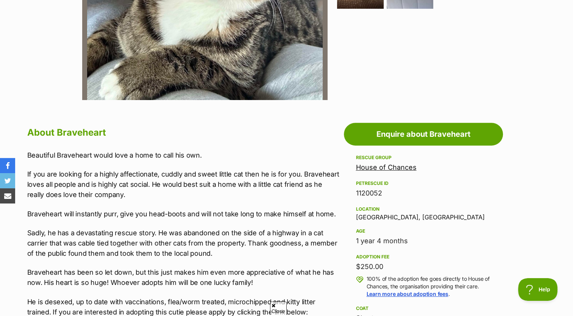
scroll to position [151, 0]
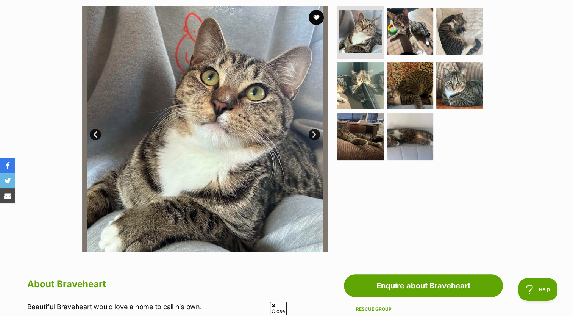
click at [314, 134] on link "Next" at bounding box center [314, 134] width 11 height 11
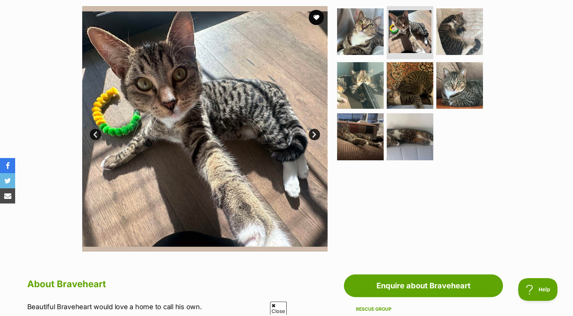
click at [314, 136] on link "Next" at bounding box center [314, 134] width 11 height 11
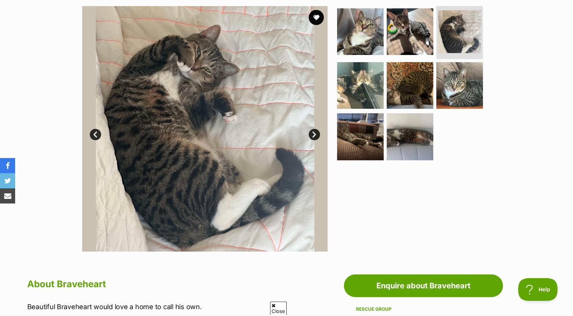
click at [314, 136] on link "Next" at bounding box center [314, 134] width 11 height 11
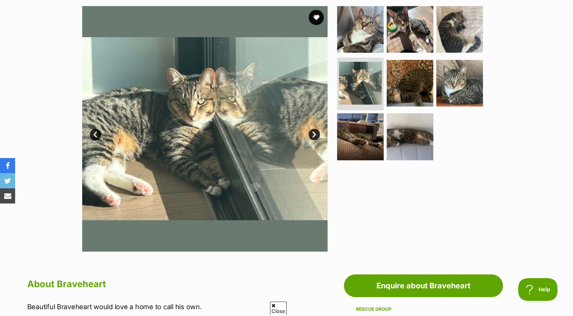
click at [314, 136] on link "Next" at bounding box center [314, 134] width 11 height 11
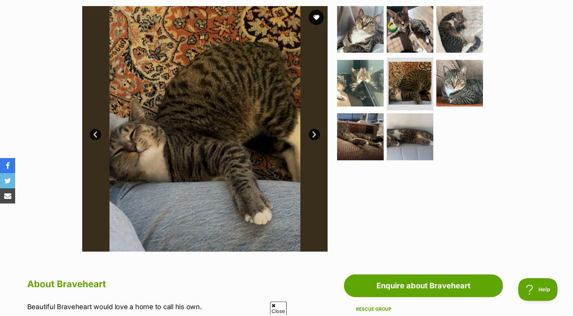
click at [314, 136] on link "Next" at bounding box center [314, 134] width 11 height 11
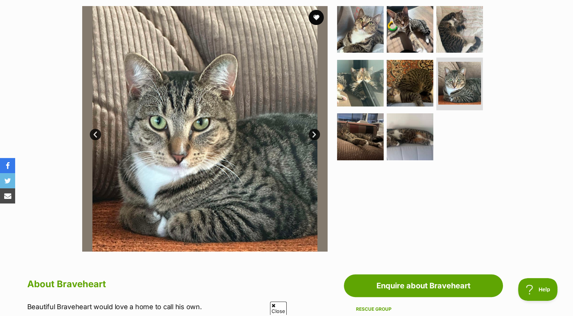
click at [314, 136] on link "Next" at bounding box center [314, 134] width 11 height 11
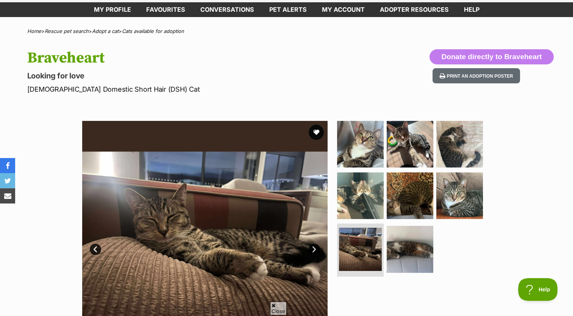
scroll to position [0, 0]
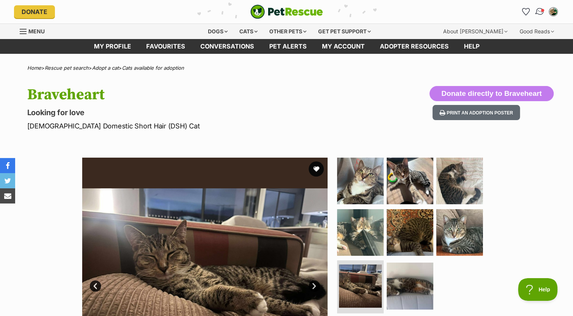
click at [540, 13] on img "Conversations" at bounding box center [539, 12] width 10 height 10
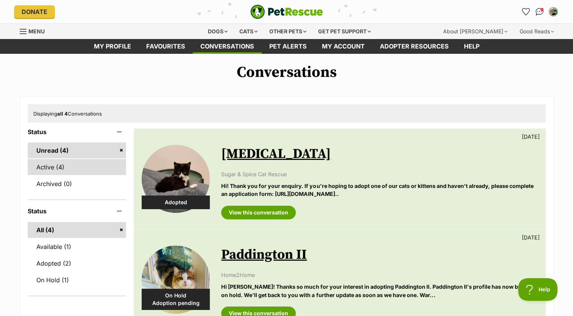
click at [64, 166] on link "Active (4)" at bounding box center [77, 167] width 99 height 16
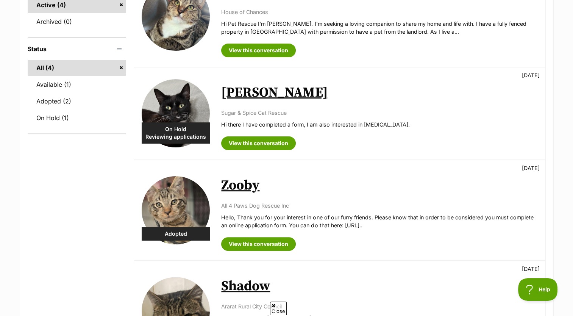
scroll to position [114, 0]
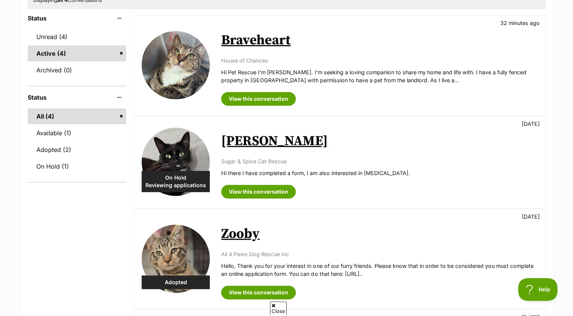
click at [262, 40] on link "Braveheart" at bounding box center [255, 40] width 69 height 17
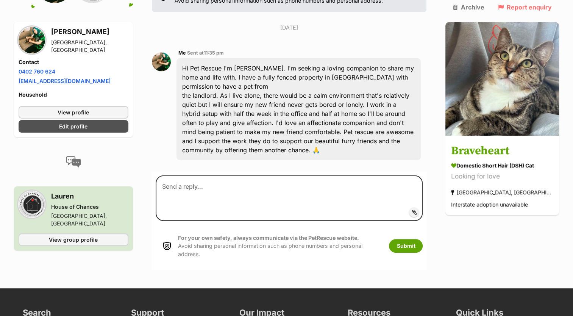
scroll to position [227, 0]
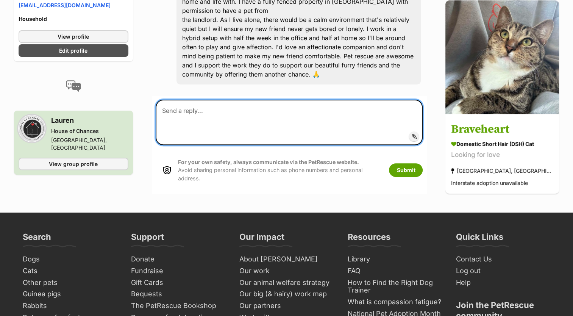
click at [232, 115] on textarea at bounding box center [289, 122] width 267 height 45
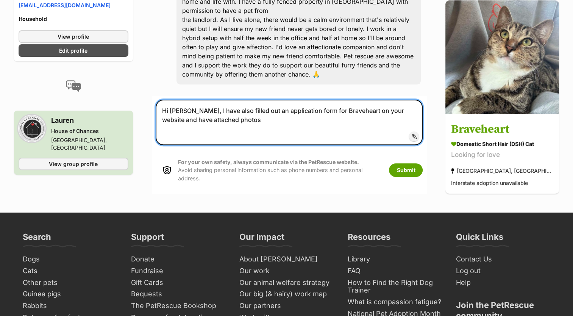
click at [225, 119] on textarea "Hi Lauren, I have also filled out an application form for Braveheart on your we…" at bounding box center [289, 122] width 267 height 45
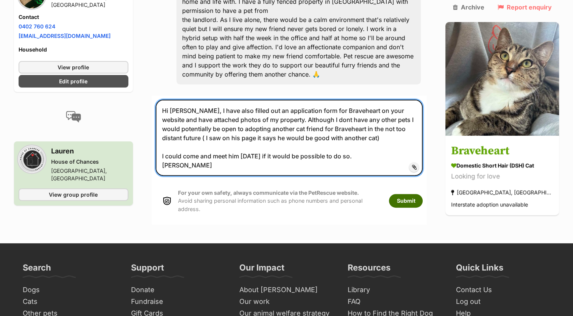
type textarea "Hi Lauren, I have also filled out an application form for Braveheart on your we…"
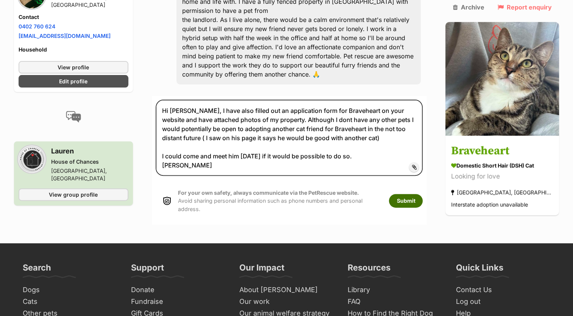
click at [421, 198] on button "Submit" at bounding box center [406, 201] width 34 height 14
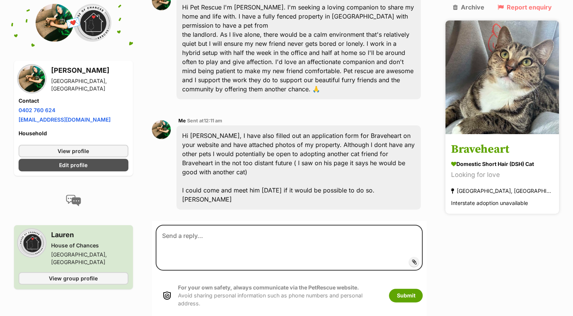
scroll to position [250, 0]
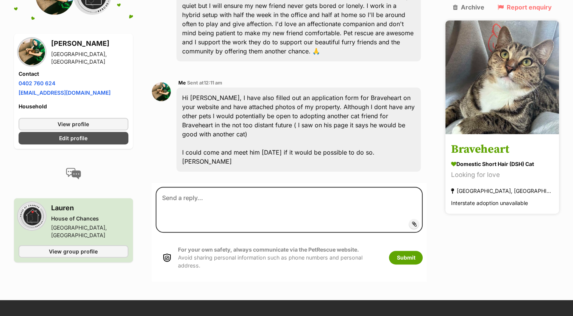
click at [513, 87] on img at bounding box center [502, 77] width 114 height 114
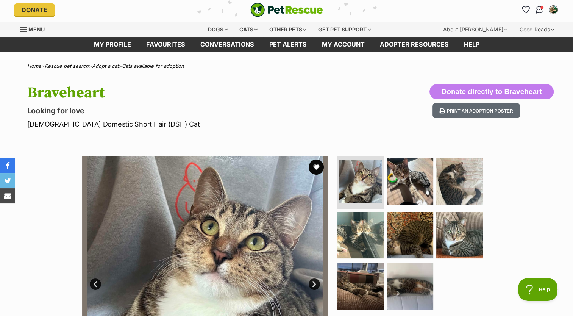
scroll to position [76, 0]
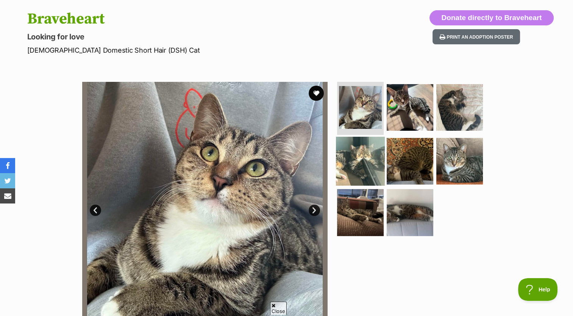
click at [345, 159] on img at bounding box center [360, 160] width 49 height 49
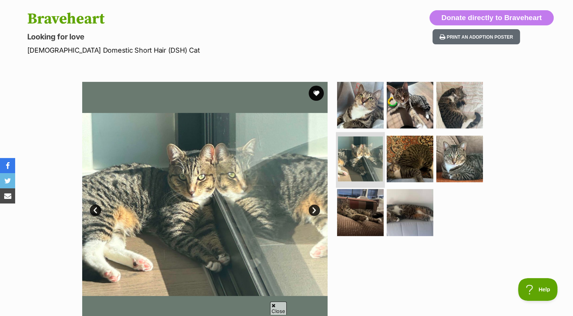
click at [382, 158] on li at bounding box center [360, 160] width 49 height 56
click at [413, 155] on img at bounding box center [409, 158] width 49 height 49
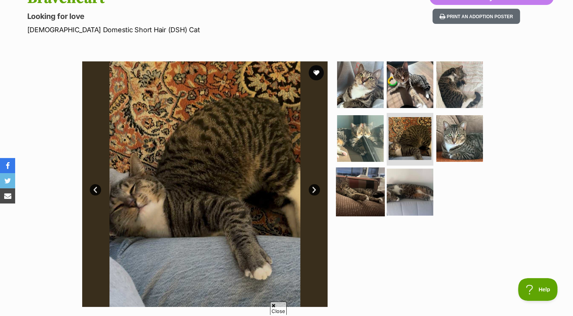
scroll to position [114, 0]
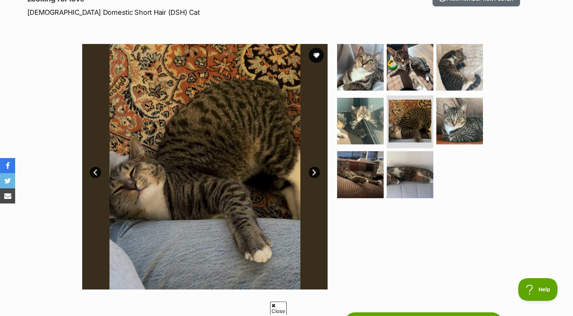
click at [310, 172] on link "Next" at bounding box center [314, 172] width 11 height 11
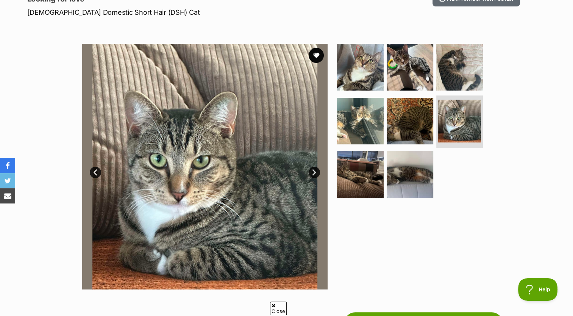
click at [310, 172] on link "Next" at bounding box center [314, 172] width 11 height 11
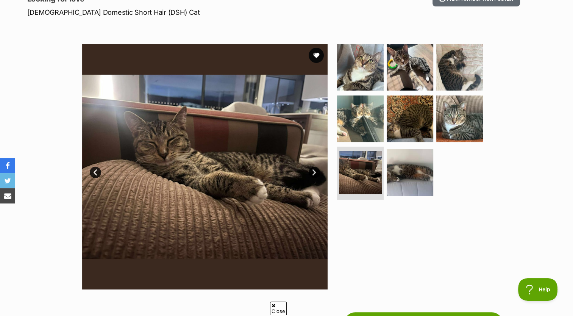
click at [310, 172] on link "Next" at bounding box center [314, 172] width 11 height 11
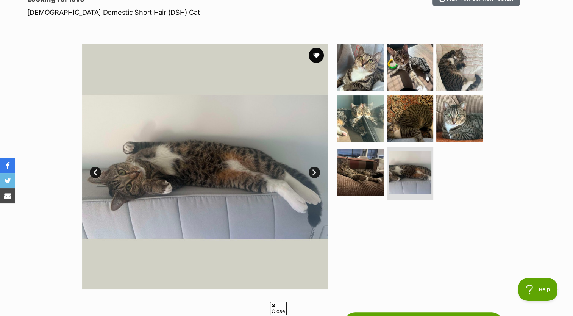
click at [310, 172] on link "Next" at bounding box center [314, 172] width 11 height 11
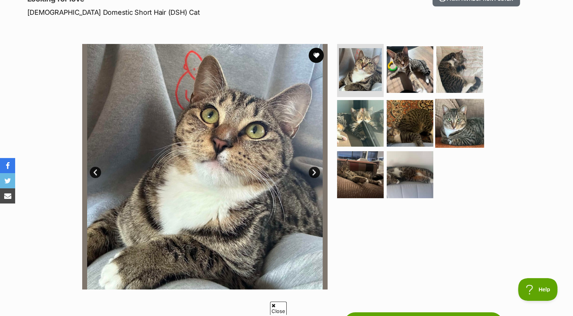
click at [453, 120] on img at bounding box center [459, 122] width 49 height 49
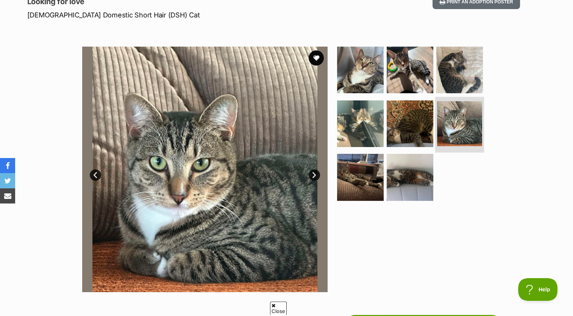
scroll to position [0, 0]
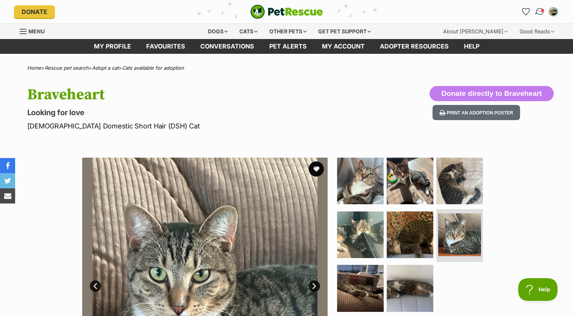
click at [539, 14] on img "Conversations" at bounding box center [539, 12] width 10 height 10
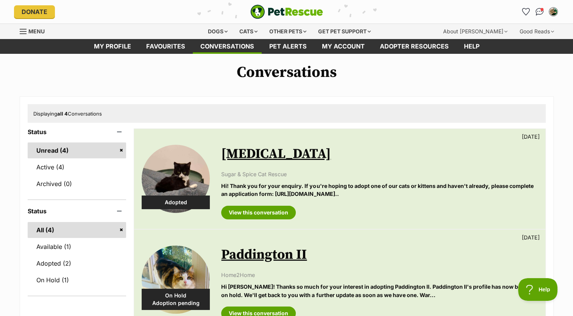
click at [335, 158] on h2 "[MEDICAL_DATA]" at bounding box center [379, 154] width 316 height 17
click at [225, 155] on link "[MEDICAL_DATA]" at bounding box center [275, 153] width 109 height 17
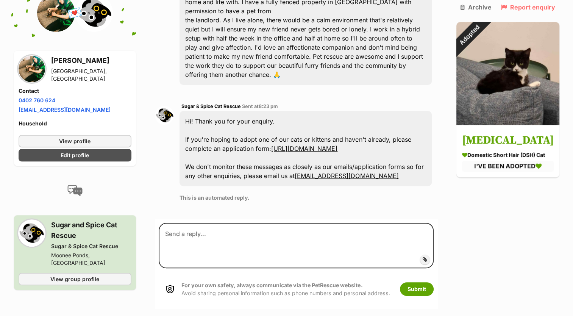
scroll to position [228, 0]
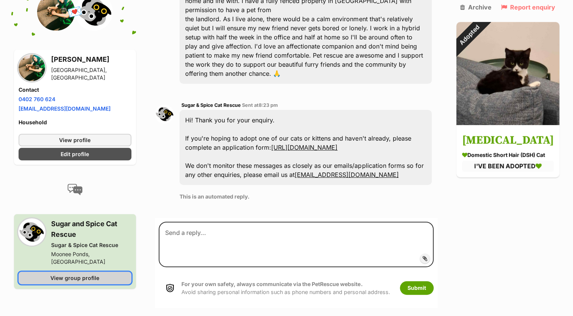
click at [58, 282] on span "View group profile" at bounding box center [74, 278] width 49 height 8
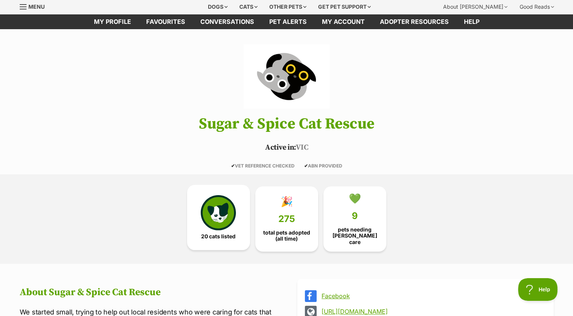
scroll to position [38, 0]
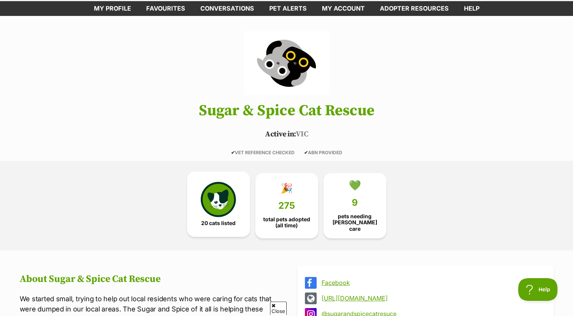
click at [202, 205] on img at bounding box center [218, 199] width 35 height 35
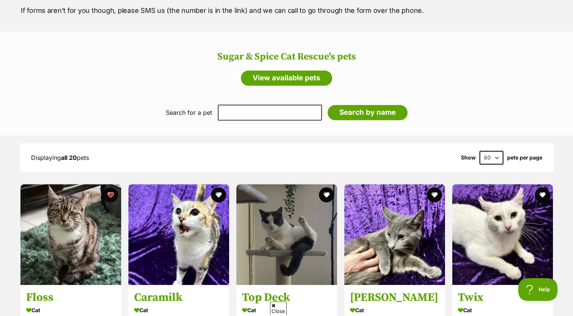
scroll to position [515, 0]
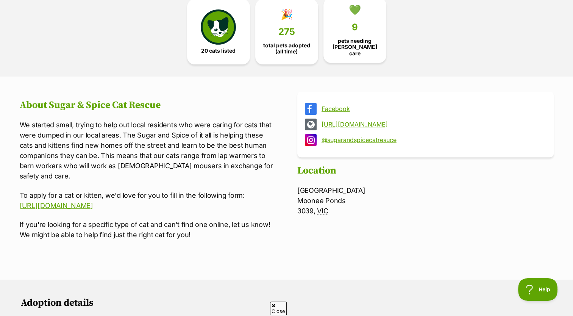
click at [354, 44] on span "pets needing [PERSON_NAME] care" at bounding box center [355, 47] width 50 height 18
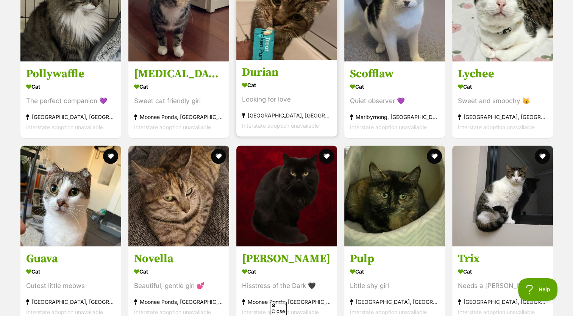
scroll to position [1082, 0]
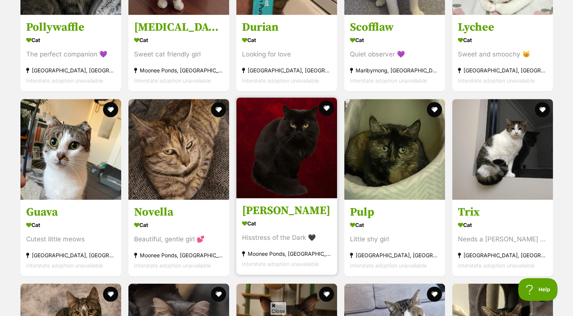
click at [281, 130] on img at bounding box center [286, 147] width 101 height 101
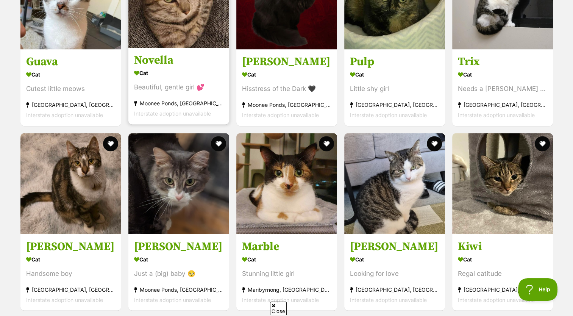
scroll to position [1234, 0]
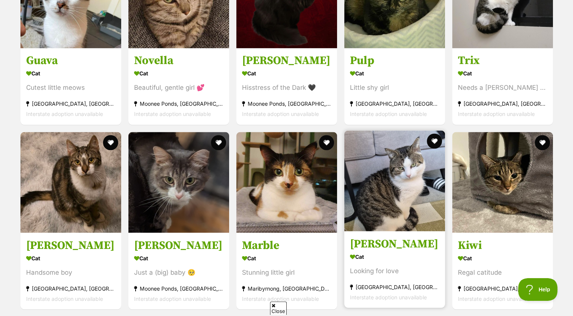
click at [390, 184] on img at bounding box center [394, 180] width 101 height 101
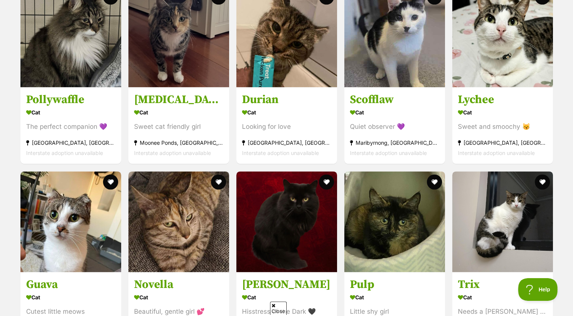
scroll to position [1007, 0]
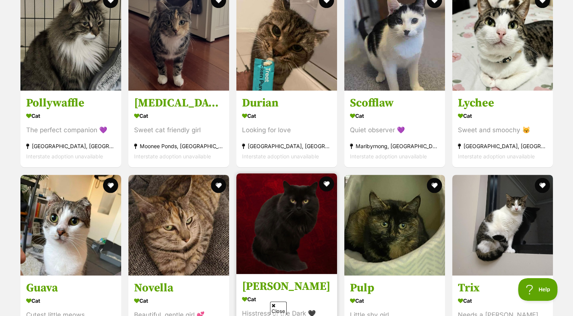
click at [293, 231] on img at bounding box center [286, 223] width 101 height 101
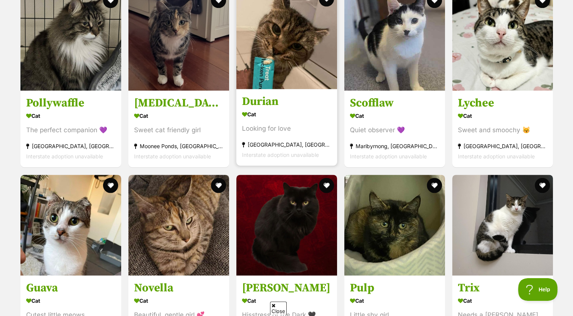
scroll to position [893, 0]
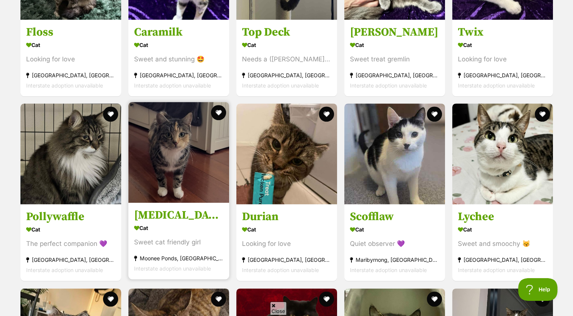
click at [194, 157] on img at bounding box center [178, 152] width 101 height 101
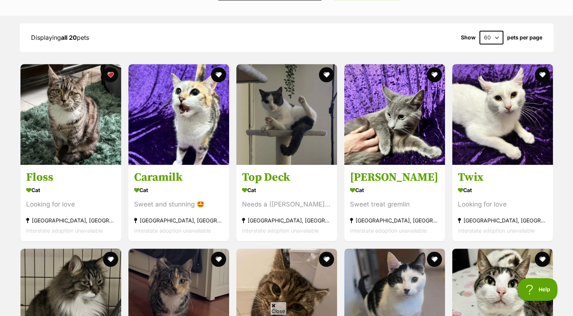
scroll to position [704, 0]
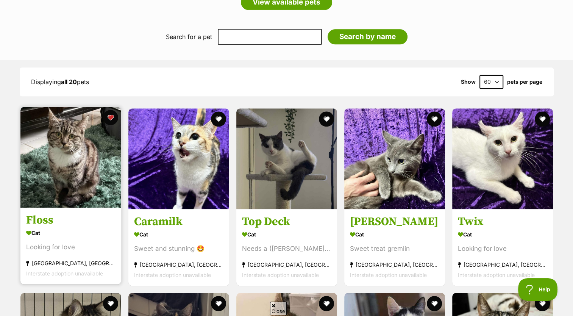
click at [69, 170] on img at bounding box center [70, 157] width 101 height 101
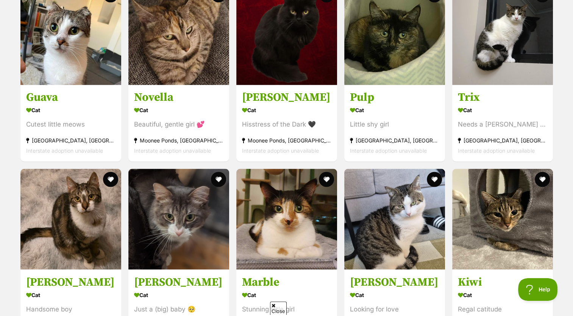
scroll to position [1158, 0]
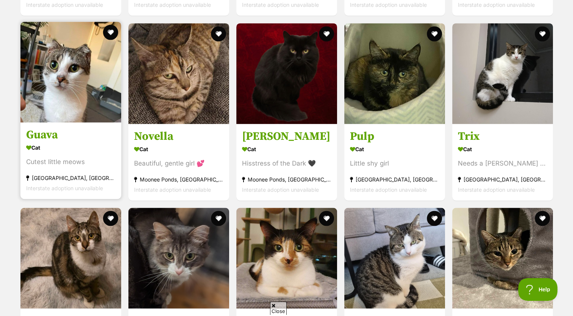
click at [98, 73] on img at bounding box center [70, 72] width 101 height 101
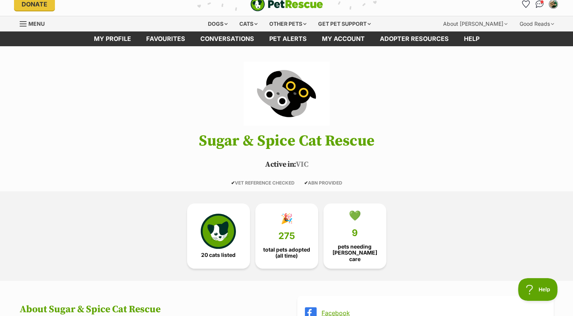
scroll to position [0, 0]
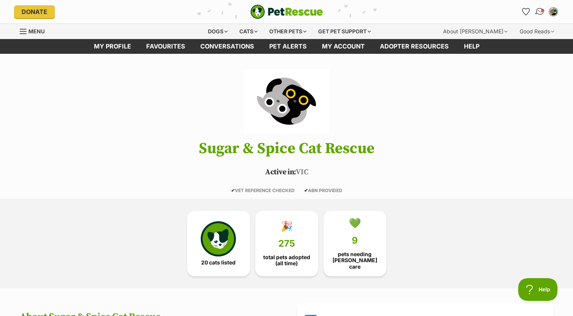
click at [542, 14] on img "Conversations" at bounding box center [539, 12] width 10 height 10
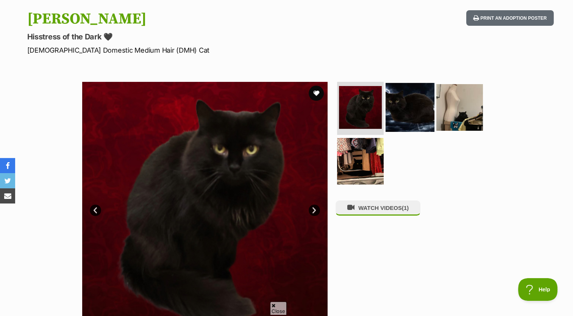
click at [409, 109] on img at bounding box center [409, 107] width 49 height 49
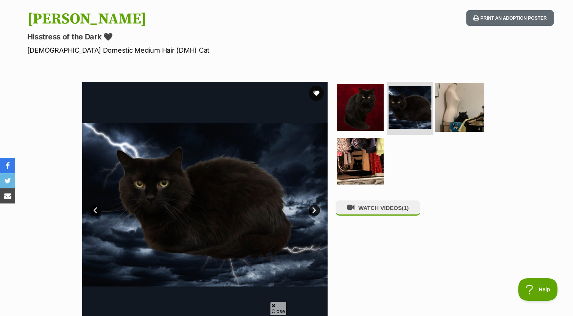
click at [461, 117] on img at bounding box center [459, 107] width 49 height 49
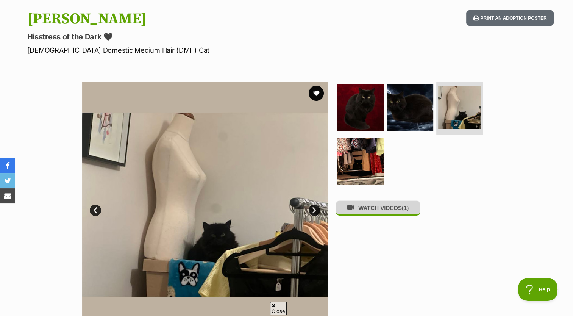
click at [391, 214] on button "WATCH VIDEOS (1)" at bounding box center [377, 207] width 85 height 15
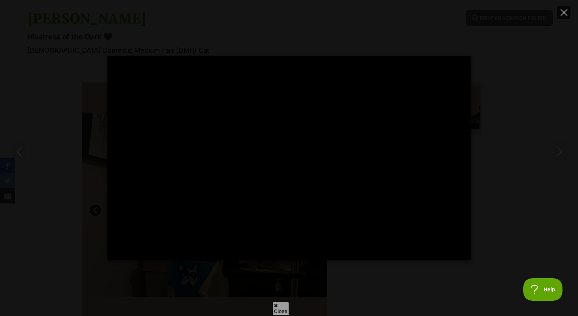
click at [567, 16] on button "Close" at bounding box center [564, 12] width 13 height 13
type input "86.79"
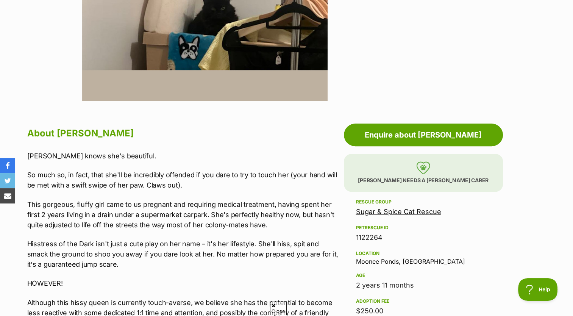
scroll to position [303, 0]
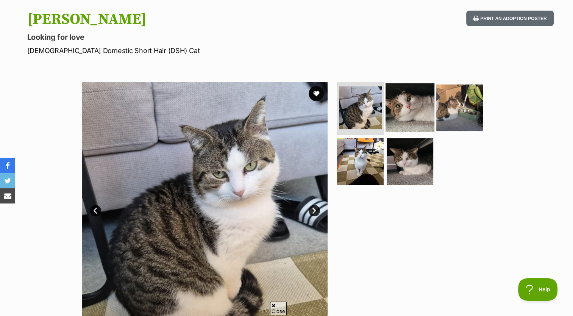
scroll to position [76, 0]
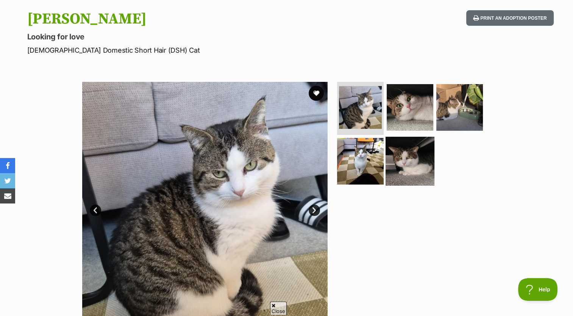
click at [408, 155] on img at bounding box center [409, 160] width 49 height 49
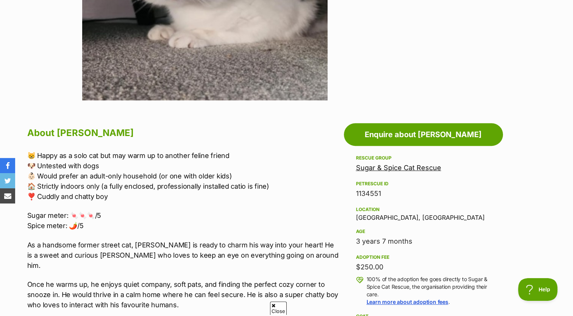
scroll to position [303, 0]
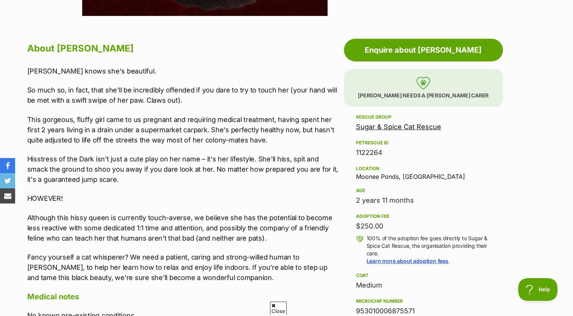
scroll to position [454, 0]
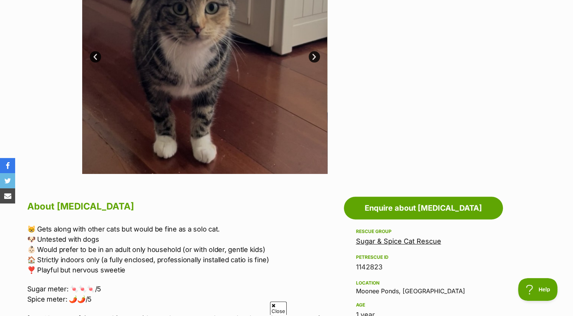
scroll to position [265, 0]
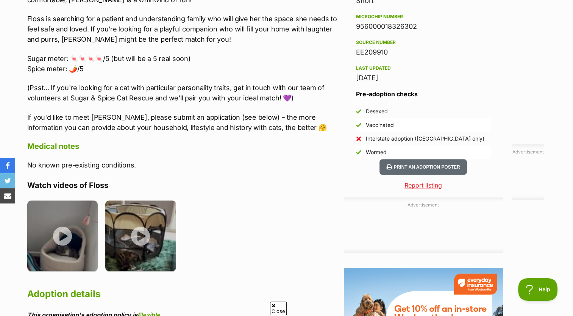
scroll to position [644, 0]
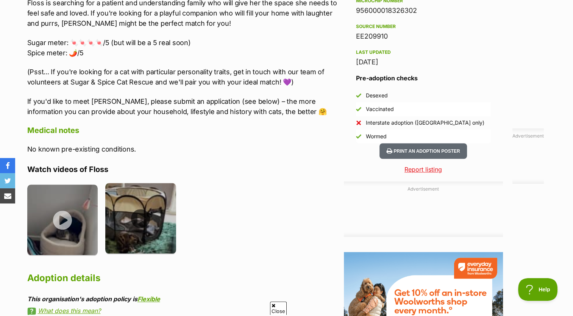
click at [138, 216] on img at bounding box center [140, 218] width 71 height 71
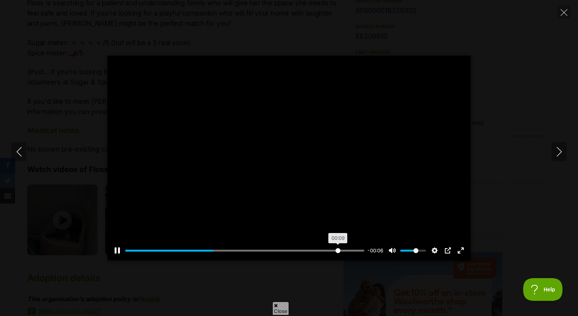
click at [337, 251] on input "Seek" at bounding box center [244, 250] width 239 height 7
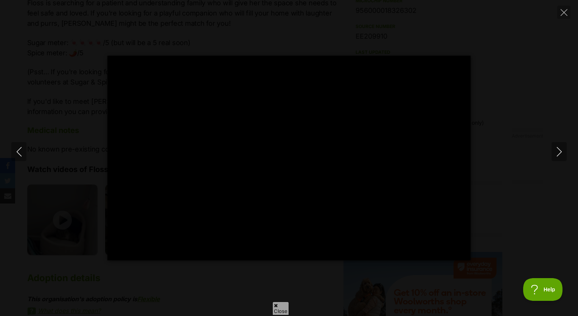
type input "100"
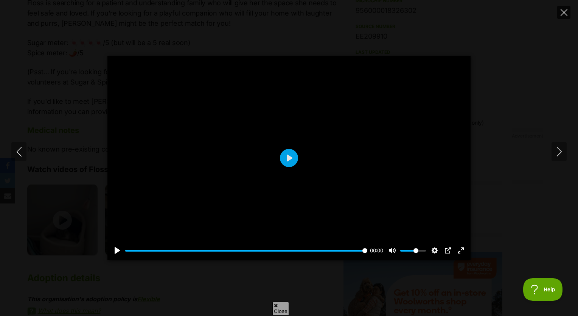
click at [562, 11] on icon "Close" at bounding box center [564, 12] width 7 height 7
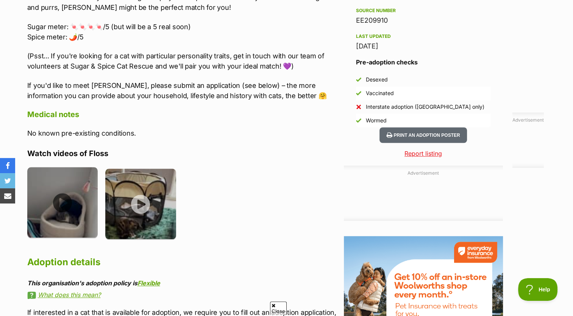
scroll to position [757, 0]
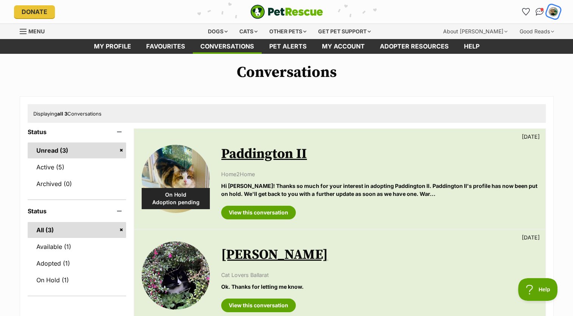
click at [552, 13] on img "My account" at bounding box center [553, 12] width 10 height 10
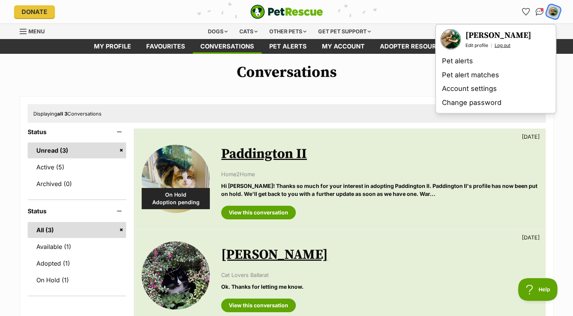
click at [504, 44] on link "Log out" at bounding box center [502, 45] width 16 height 6
